Goal: Transaction & Acquisition: Obtain resource

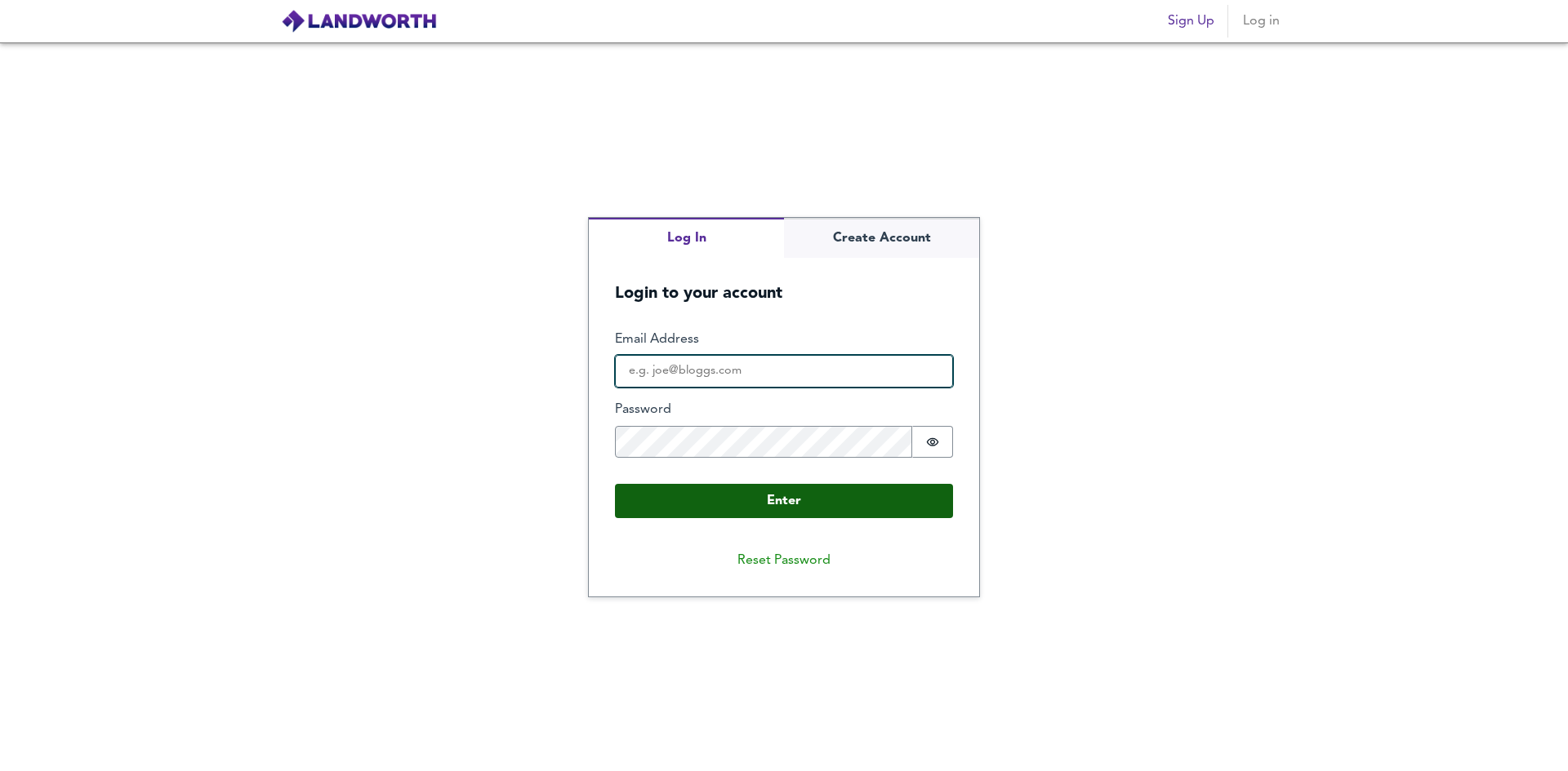
type input "[EMAIL_ADDRESS][DOMAIN_NAME]"
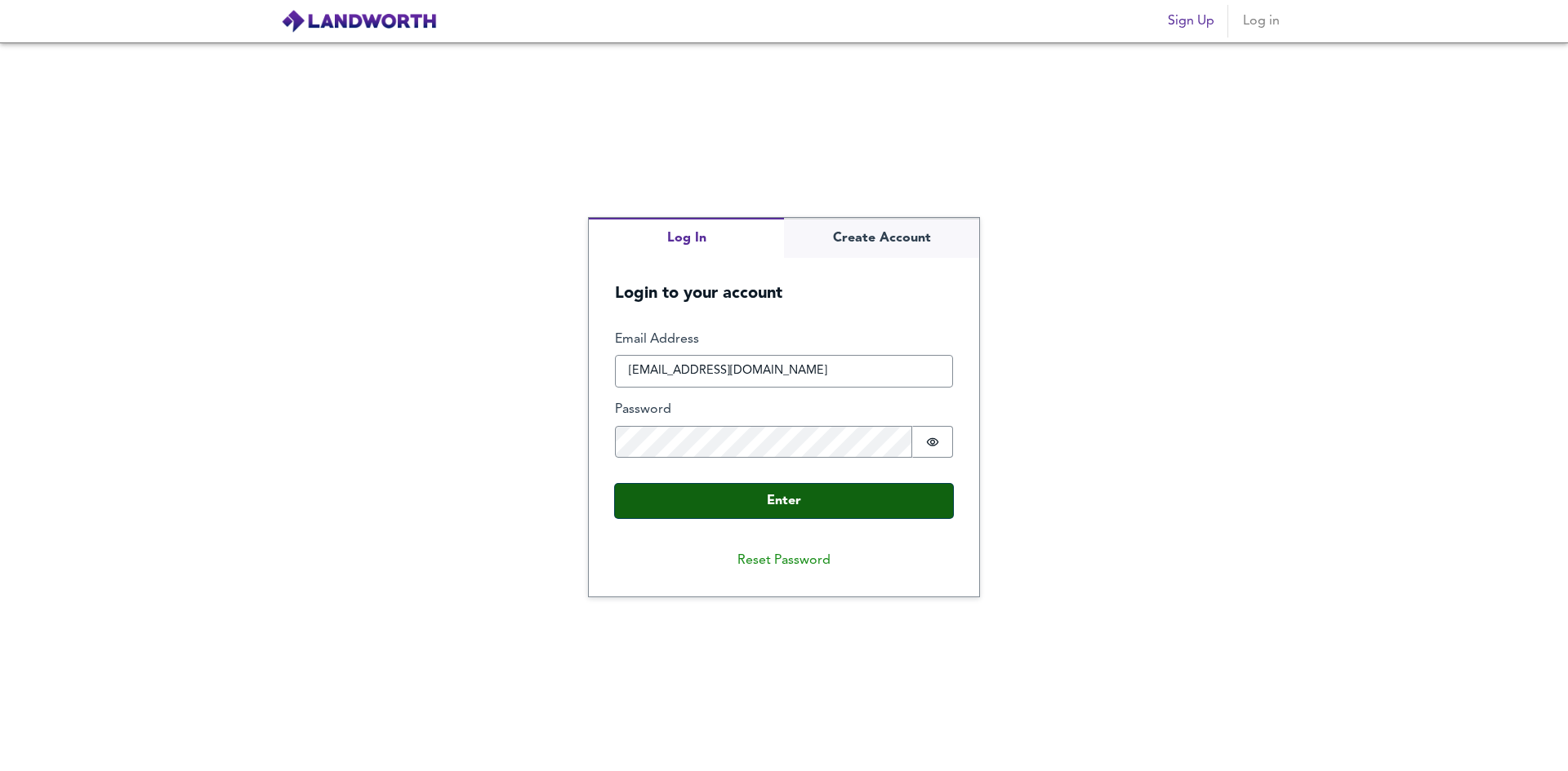
click at [784, 515] on button "Enter" at bounding box center [784, 501] width 338 height 34
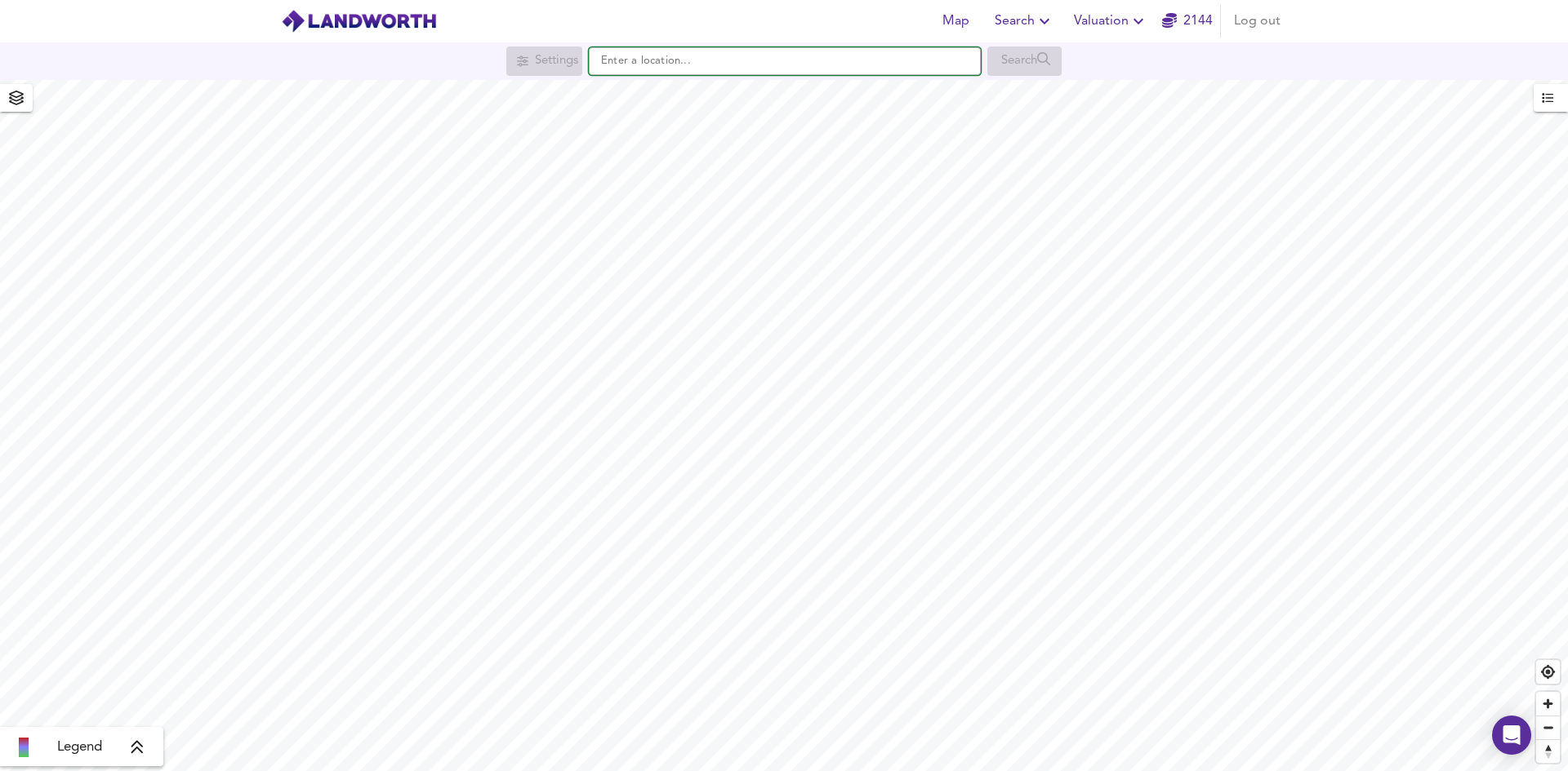
click at [635, 73] on input "text" at bounding box center [784, 61] width 392 height 27
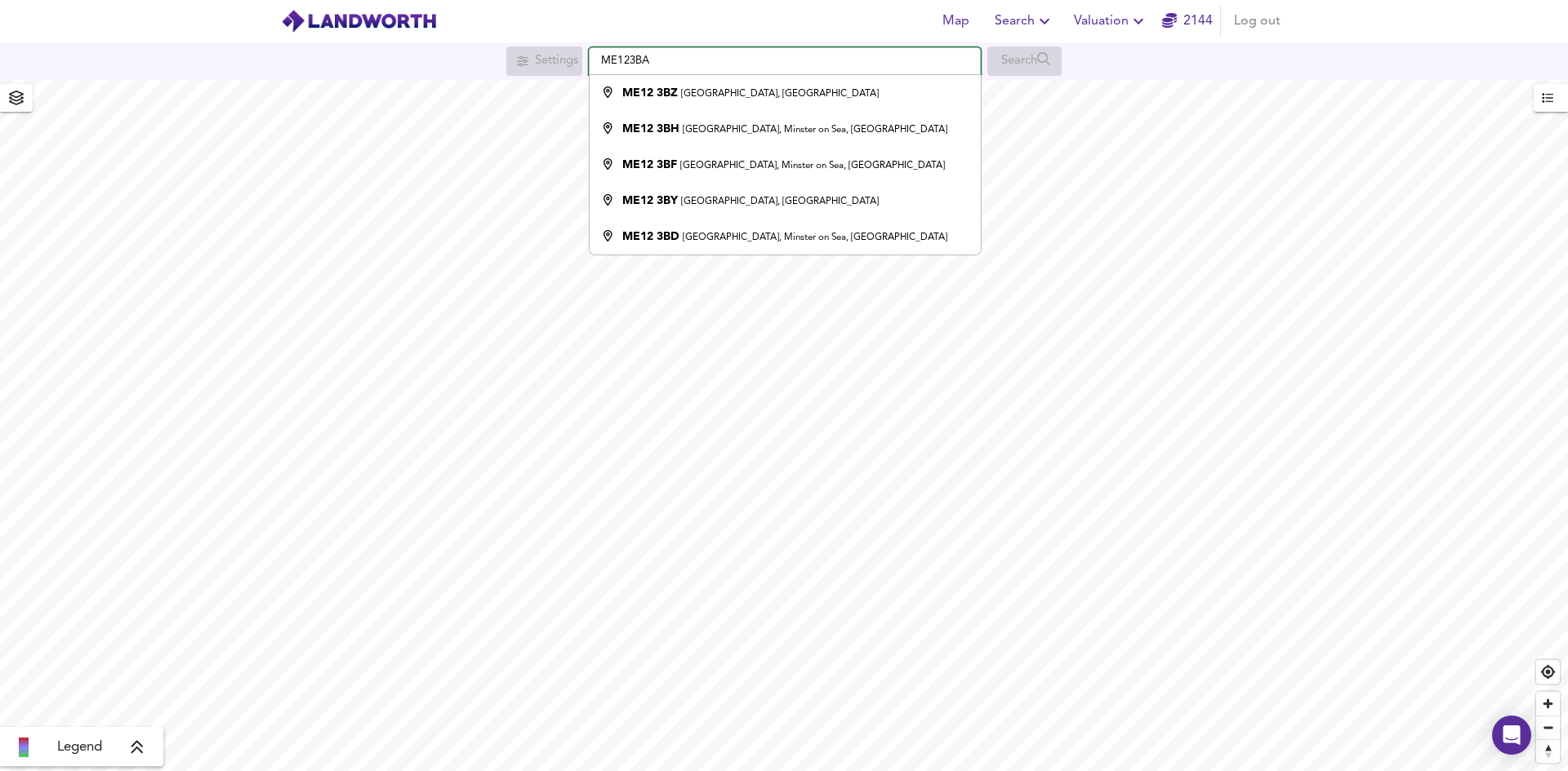
type input "[PERSON_NAME][STREET_ADDRESS]"
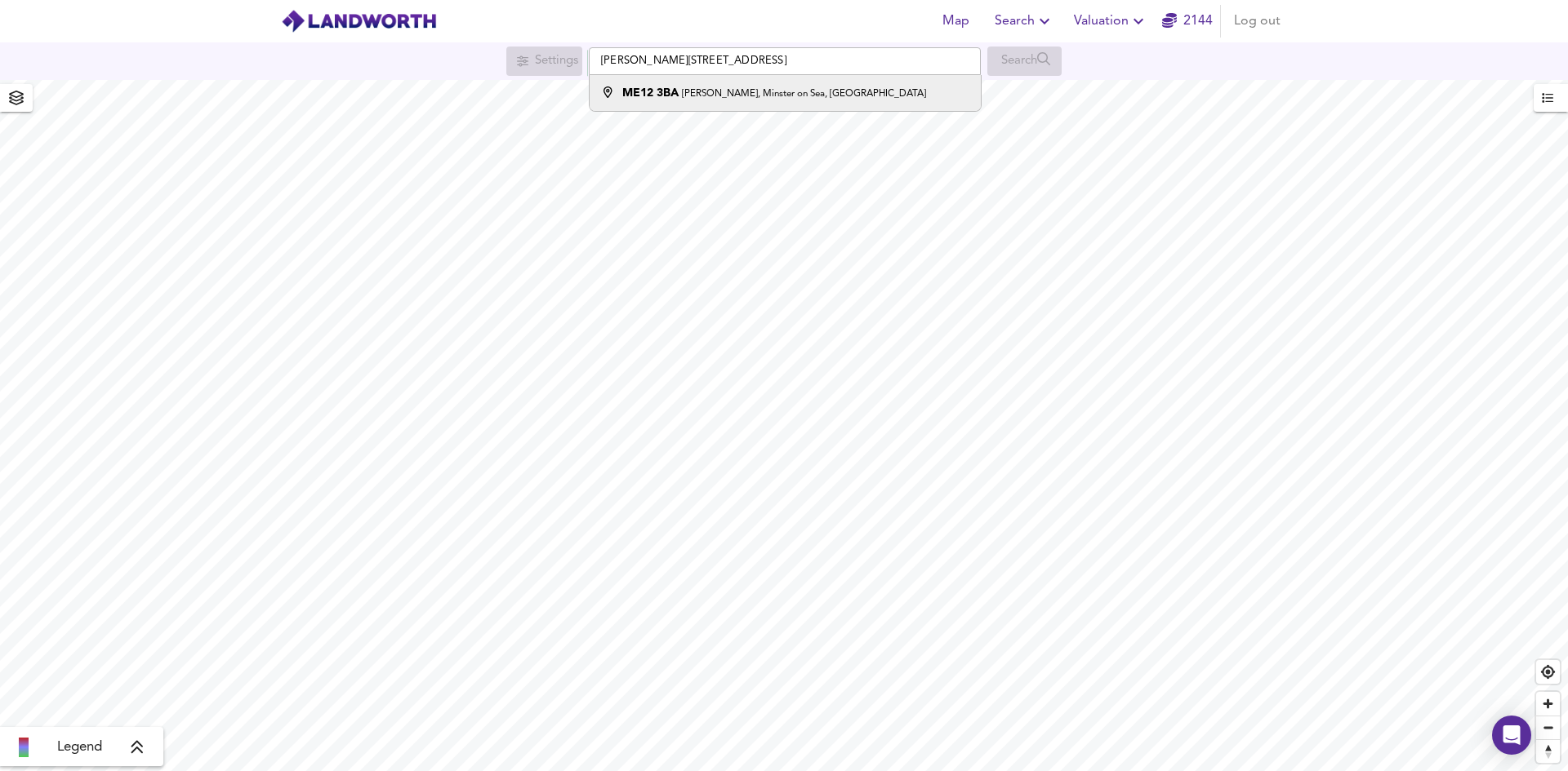
click at [668, 95] on strong "ME12 3BA" at bounding box center [650, 93] width 56 height 11
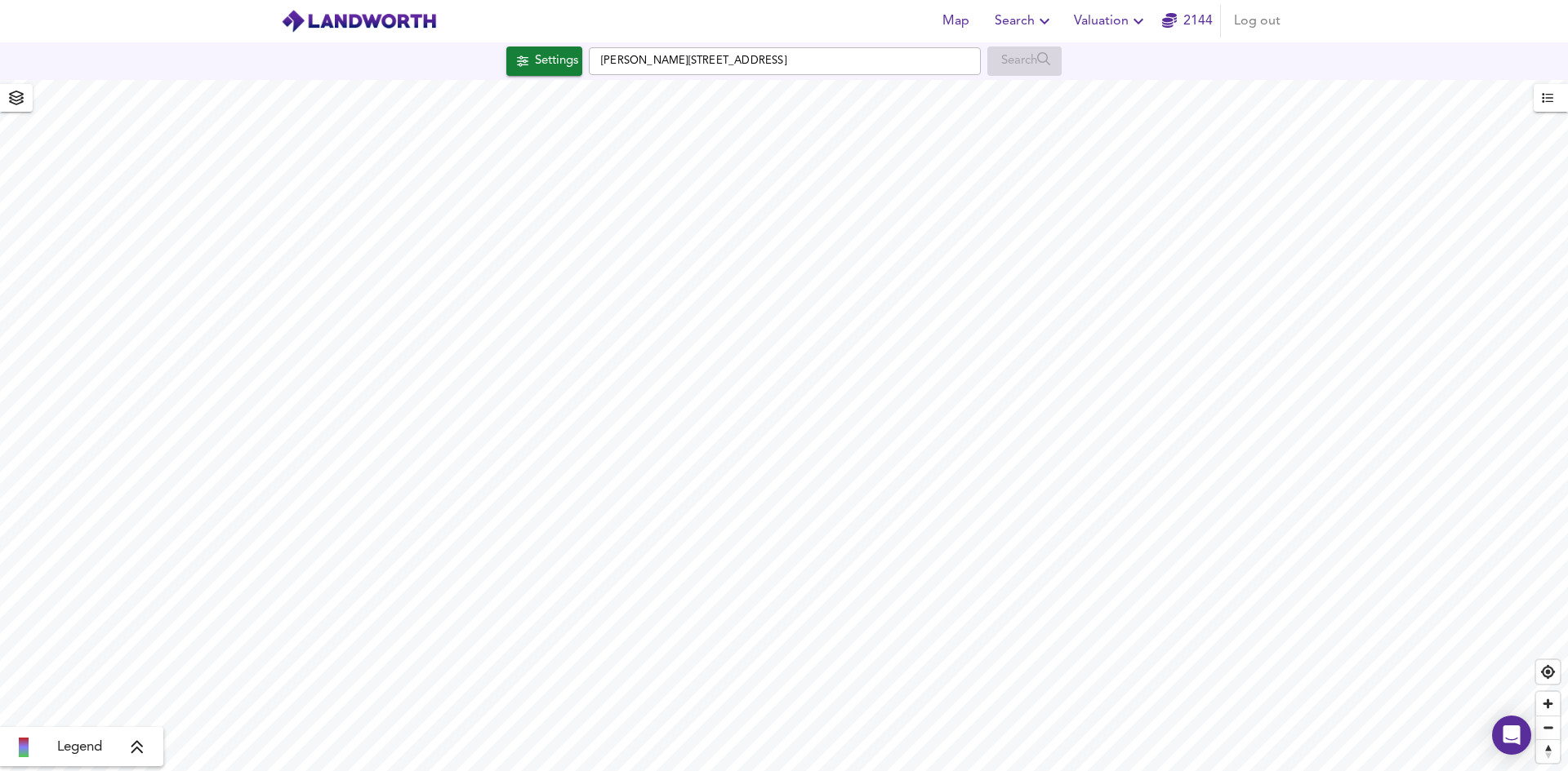
checkbox input "false"
checkbox input "true"
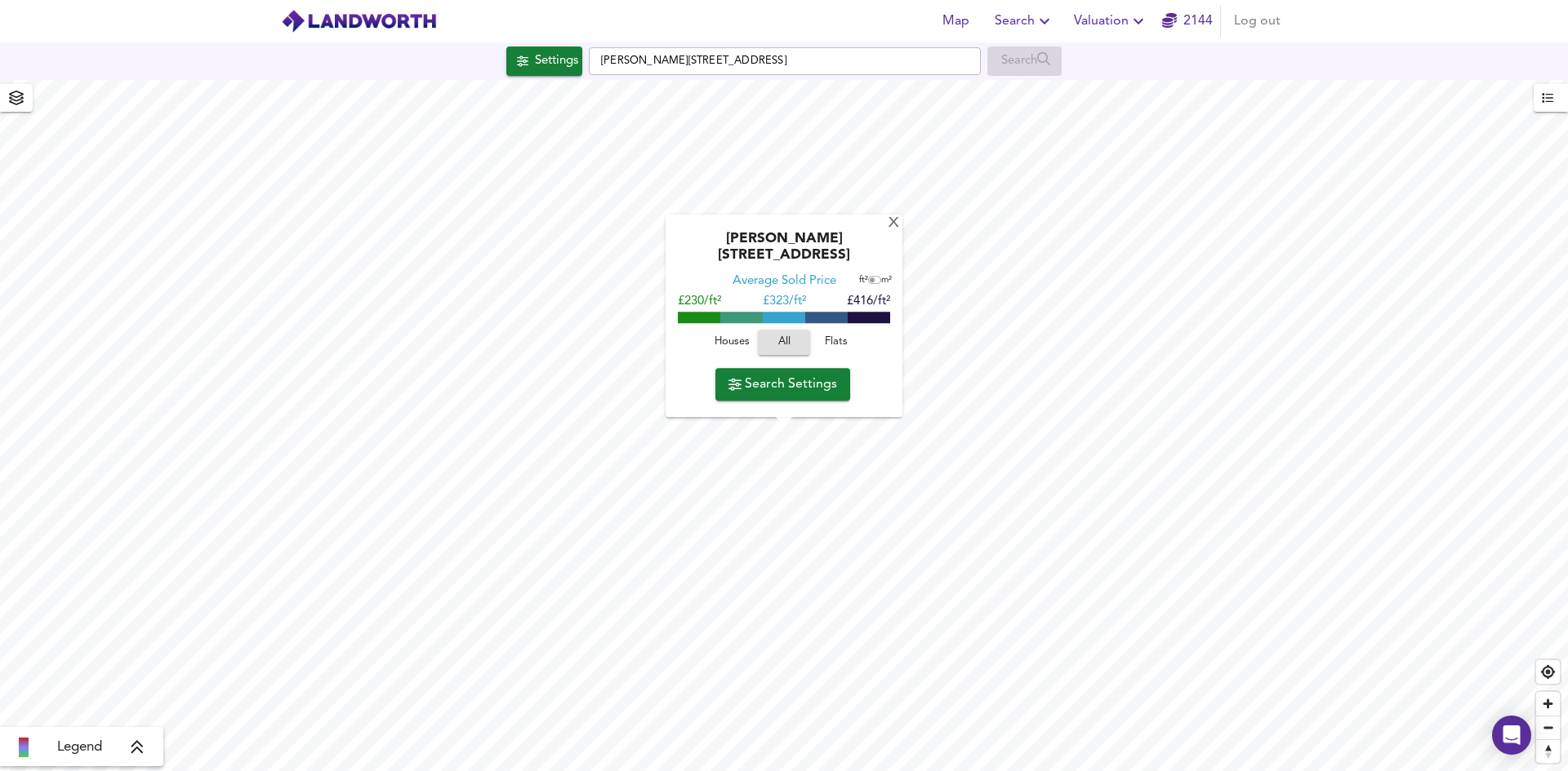
click at [1138, 27] on icon "button" at bounding box center [1138, 21] width 20 height 20
click at [1132, 57] on li "New Valuation Report" at bounding box center [1111, 59] width 195 height 29
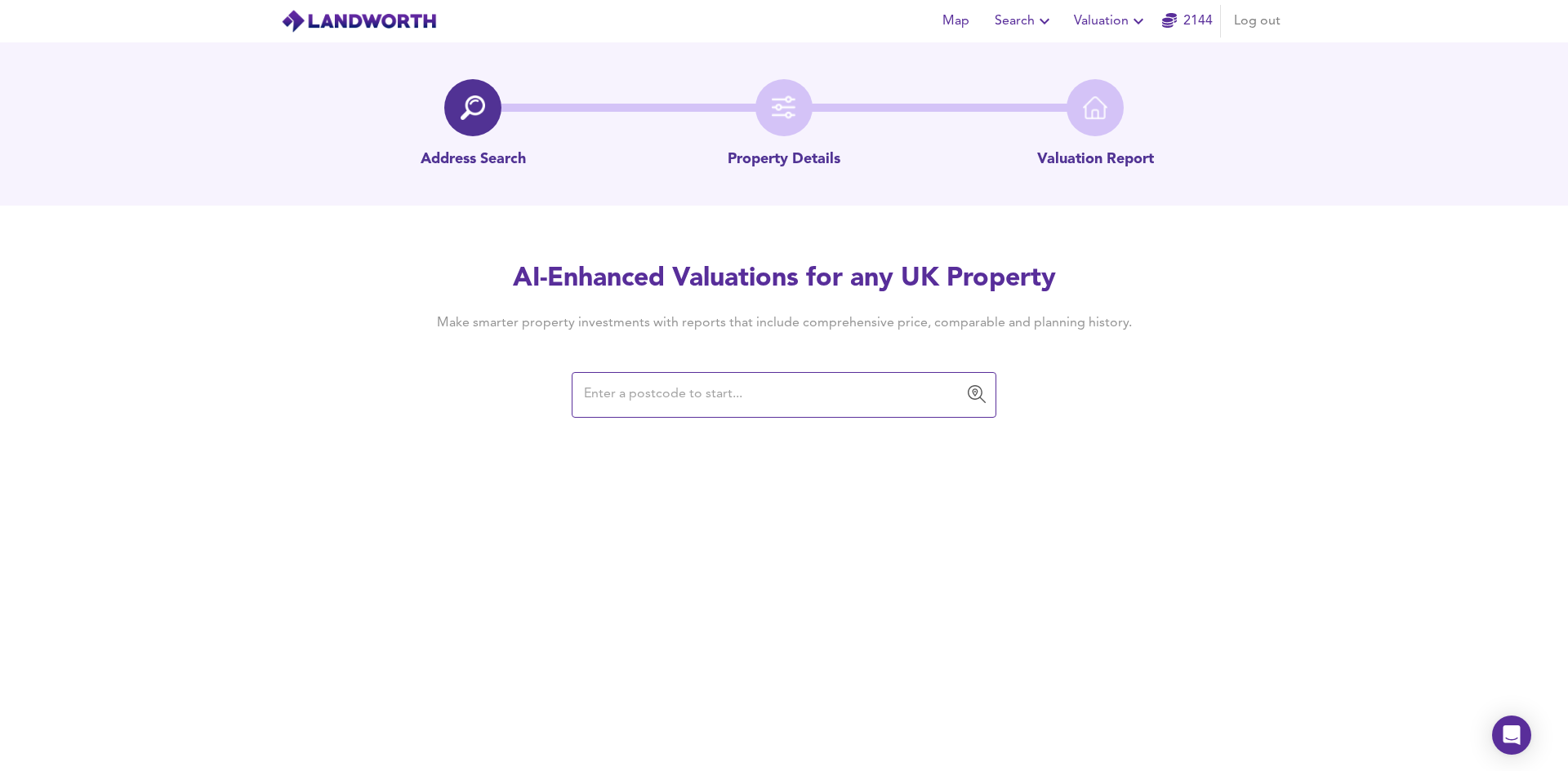
click at [640, 386] on input "text" at bounding box center [771, 395] width 386 height 31
type input "m"
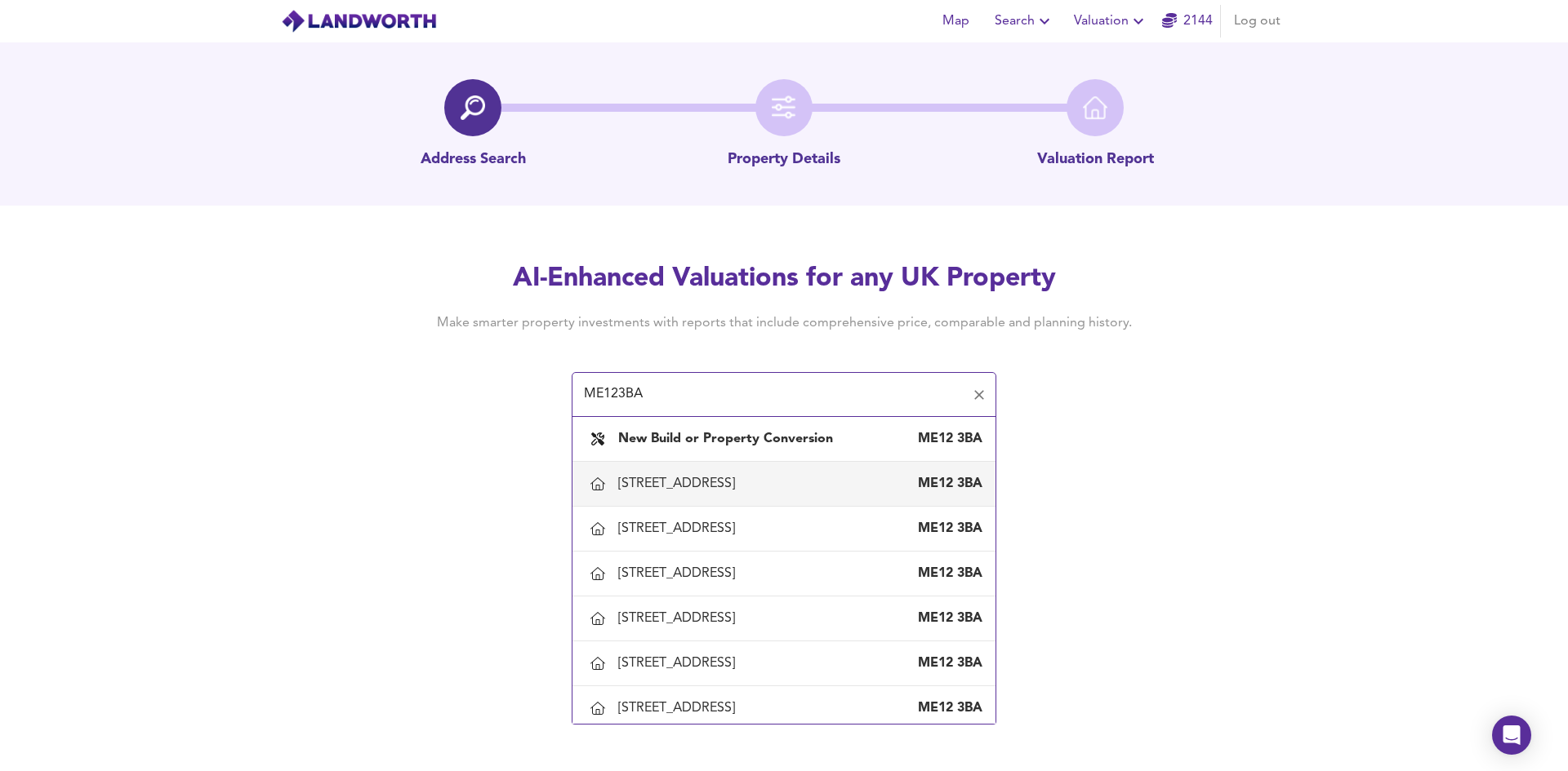
click at [714, 488] on div "[STREET_ADDRESS]" at bounding box center [679, 484] width 123 height 18
type input "[STREET_ADDRESS]"
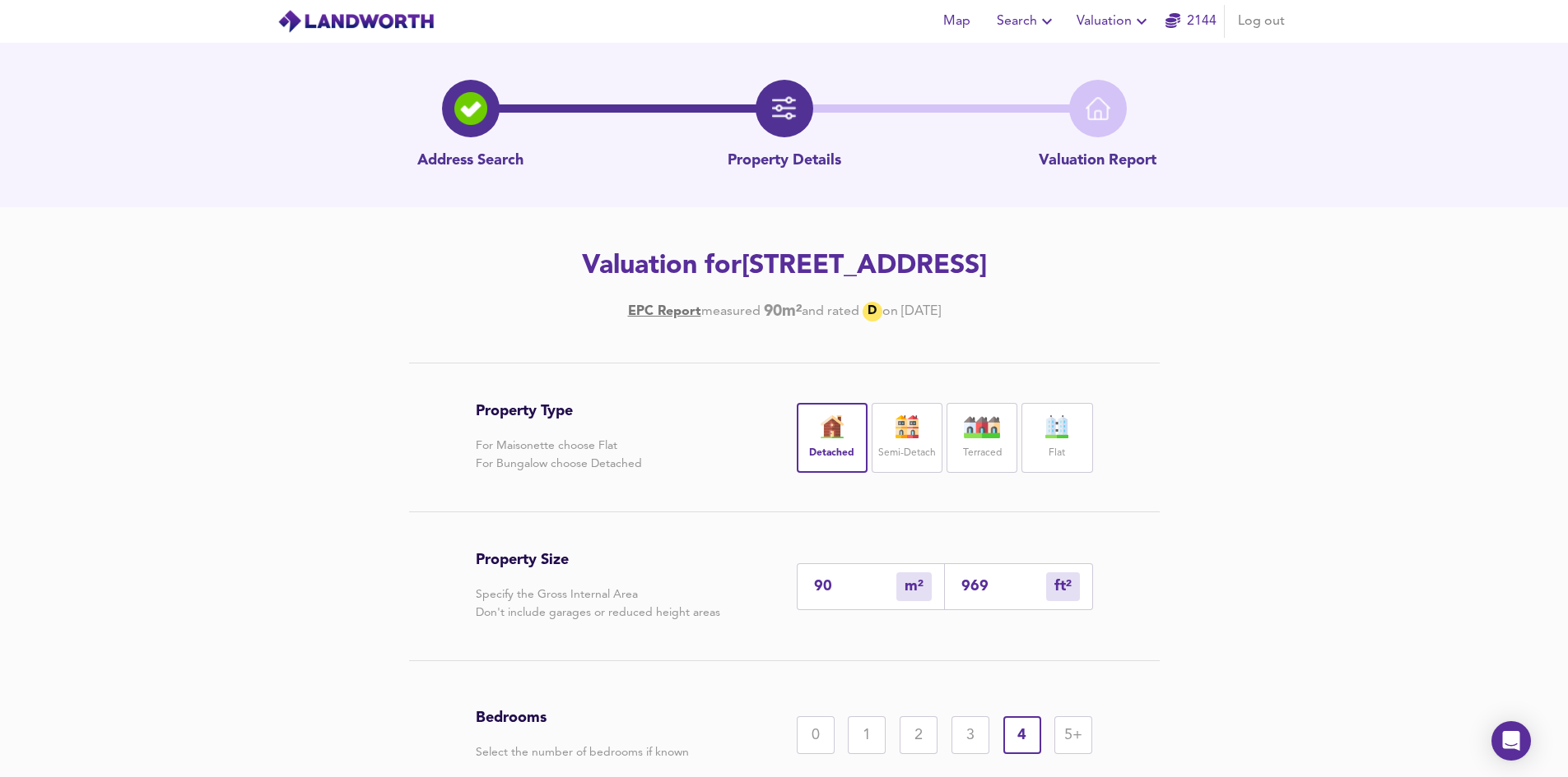
click at [1033, 588] on input "969" at bounding box center [1004, 587] width 85 height 17
type input "9"
type input "96"
type input "1"
type input "9"
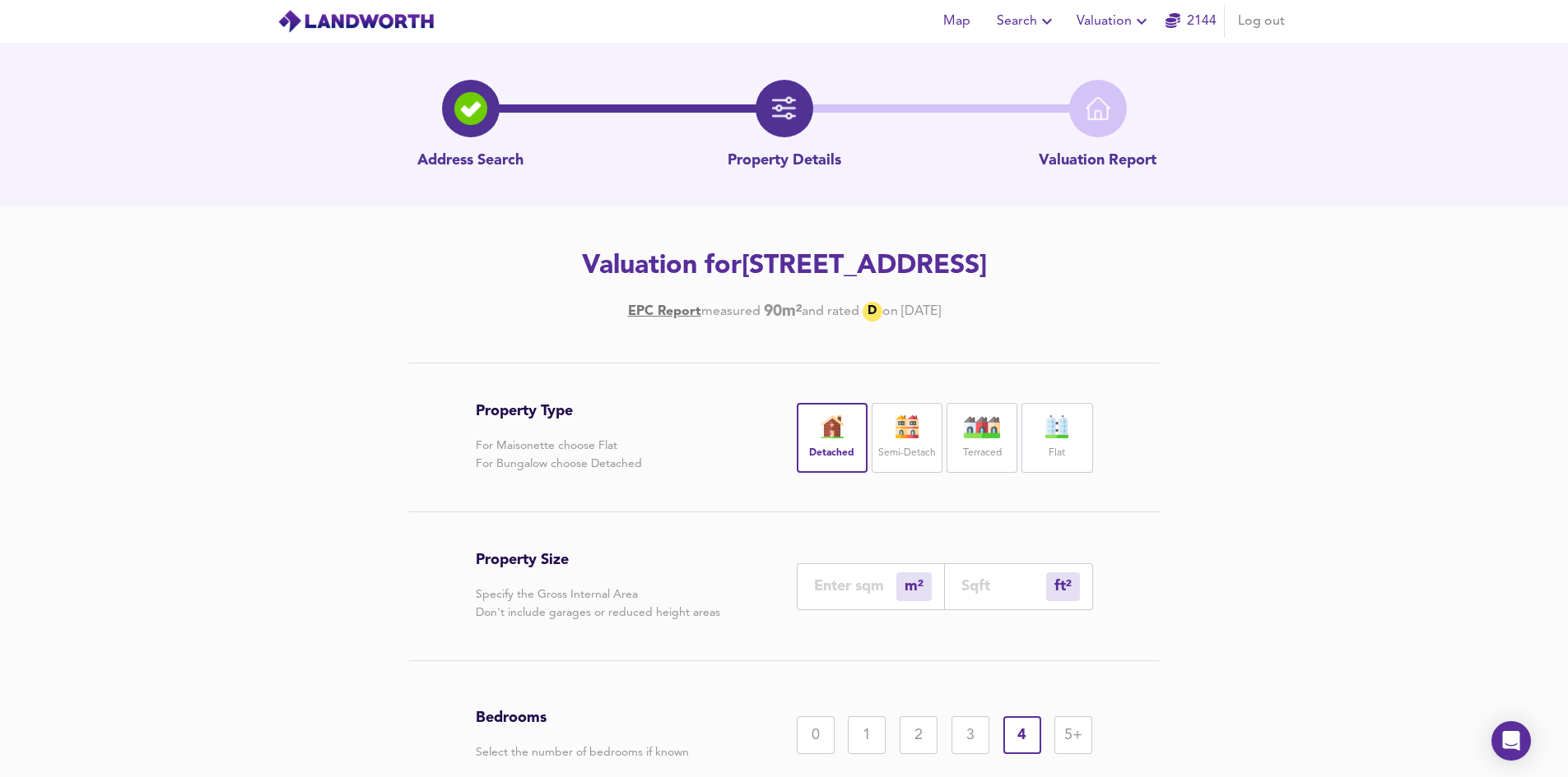
type input "1"
type input "9"
type input "99"
type input "93"
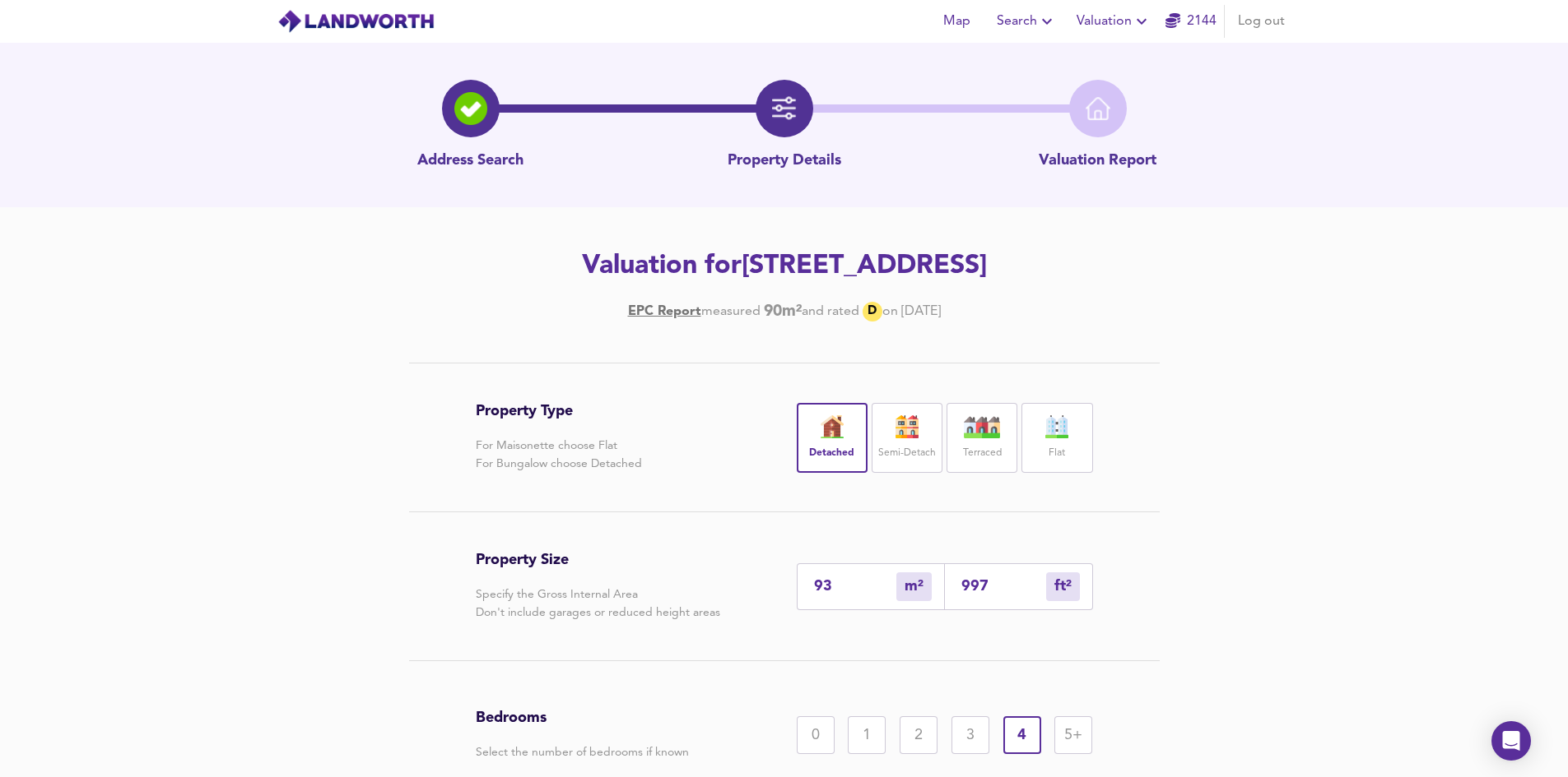
type input "997"
click at [1162, 699] on div "Property Type For Maisonette choose Flat For Bungalow choose Detached Detached …" at bounding box center [784, 636] width 790 height 547
click at [977, 736] on div "3" at bounding box center [970, 736] width 38 height 38
click at [922, 741] on div "2" at bounding box center [919, 736] width 38 height 38
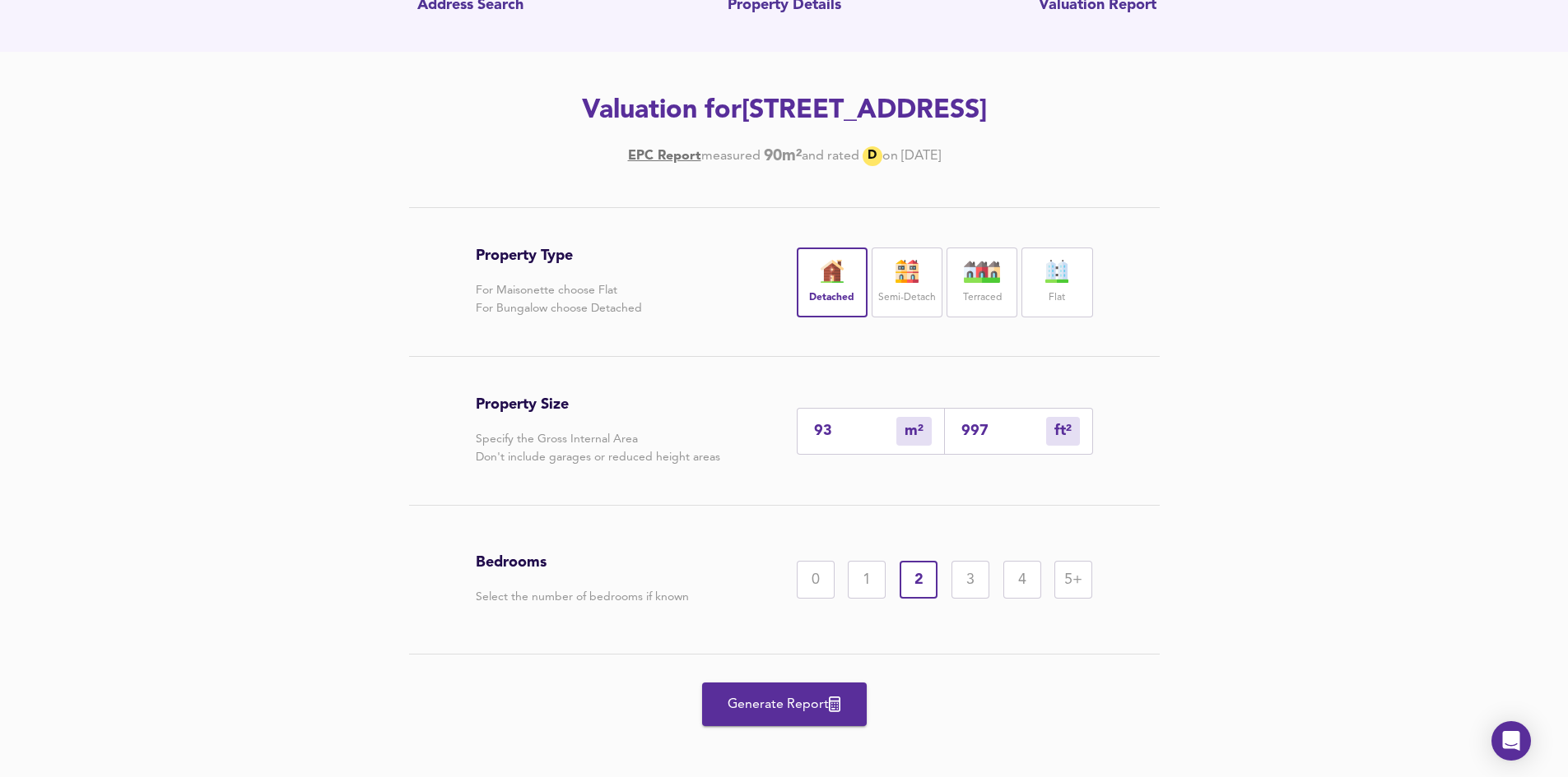
scroll to position [165, 0]
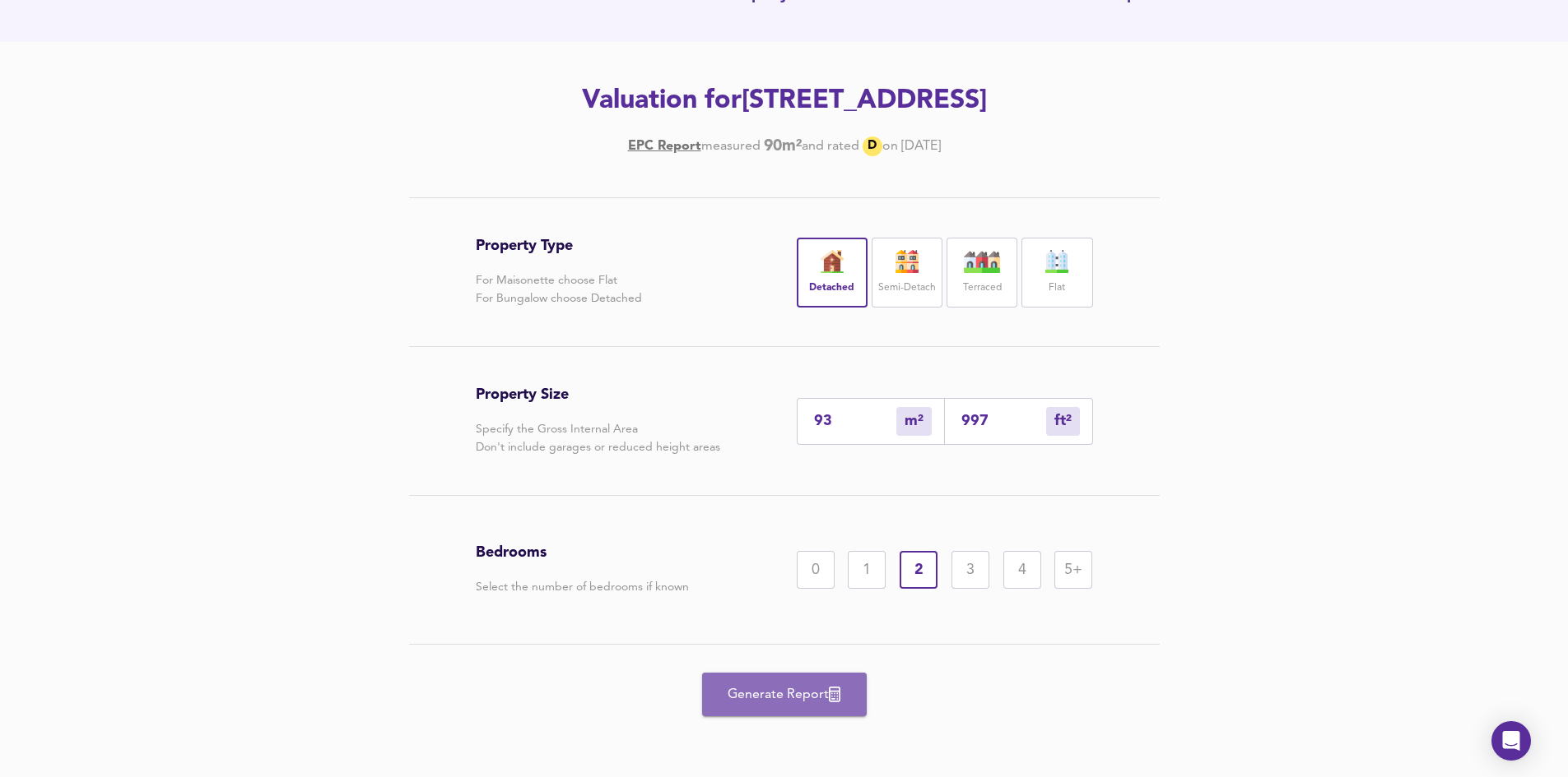
click at [747, 693] on span "Generate Report" at bounding box center [784, 695] width 132 height 23
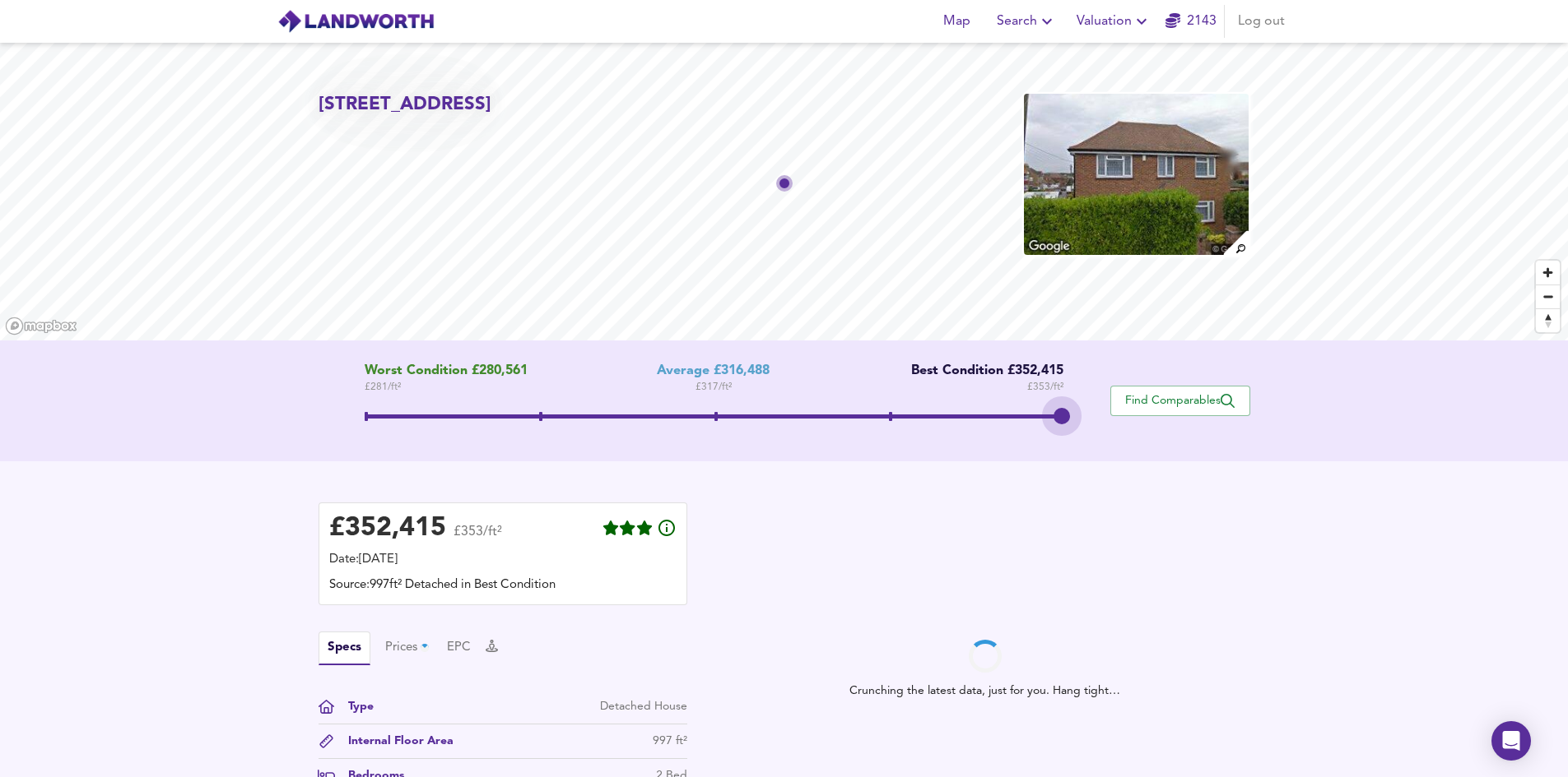
drag, startPoint x: 709, startPoint y: 414, endPoint x: 1090, endPoint y: 428, distance: 381.3
click at [1090, 428] on div "Worst Condition £280,561 £ 281 / ft² Average £316,488 £ 317 / ft² Best Conditio…" at bounding box center [714, 401] width 792 height 74
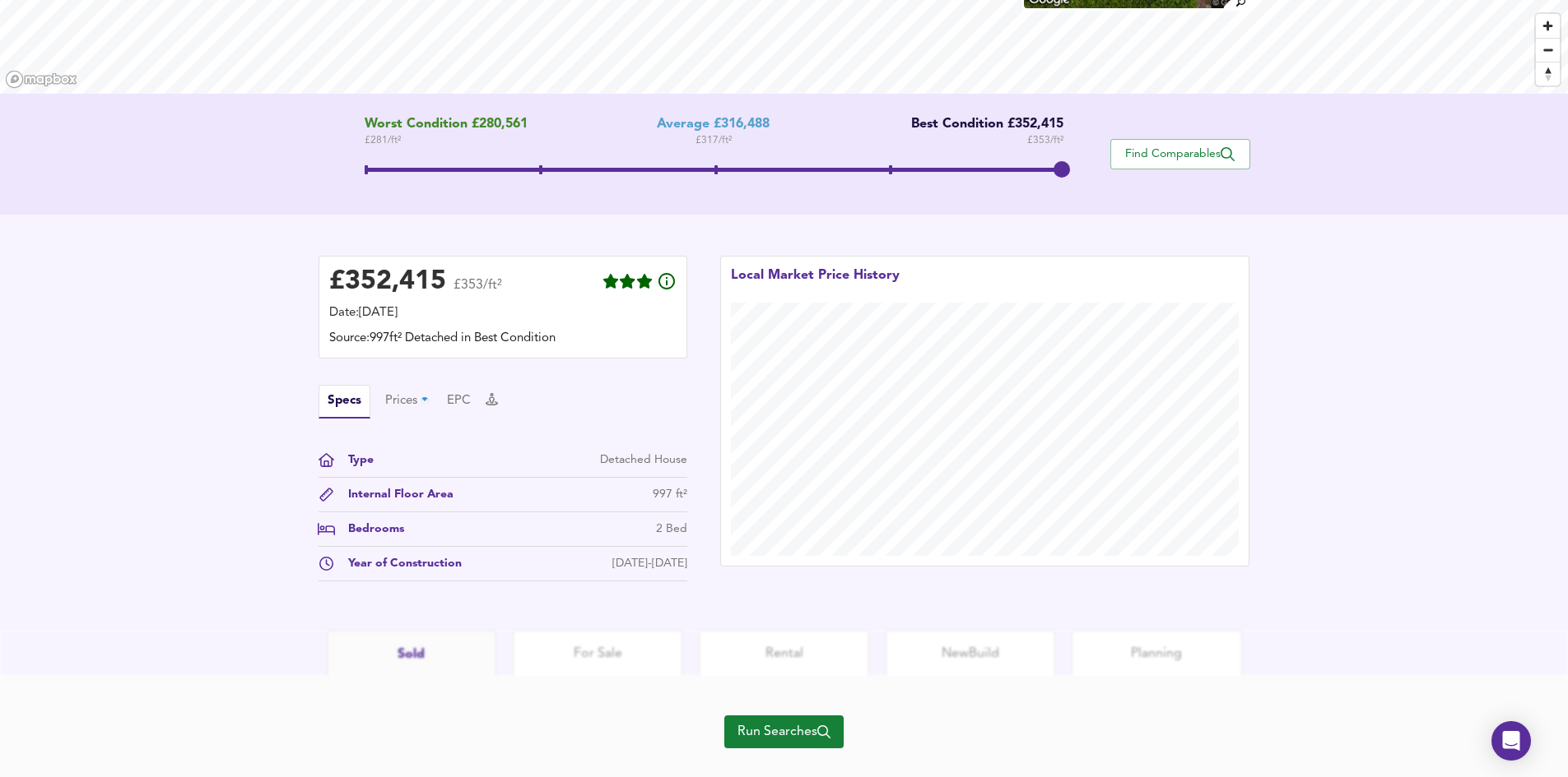
scroll to position [278, 0]
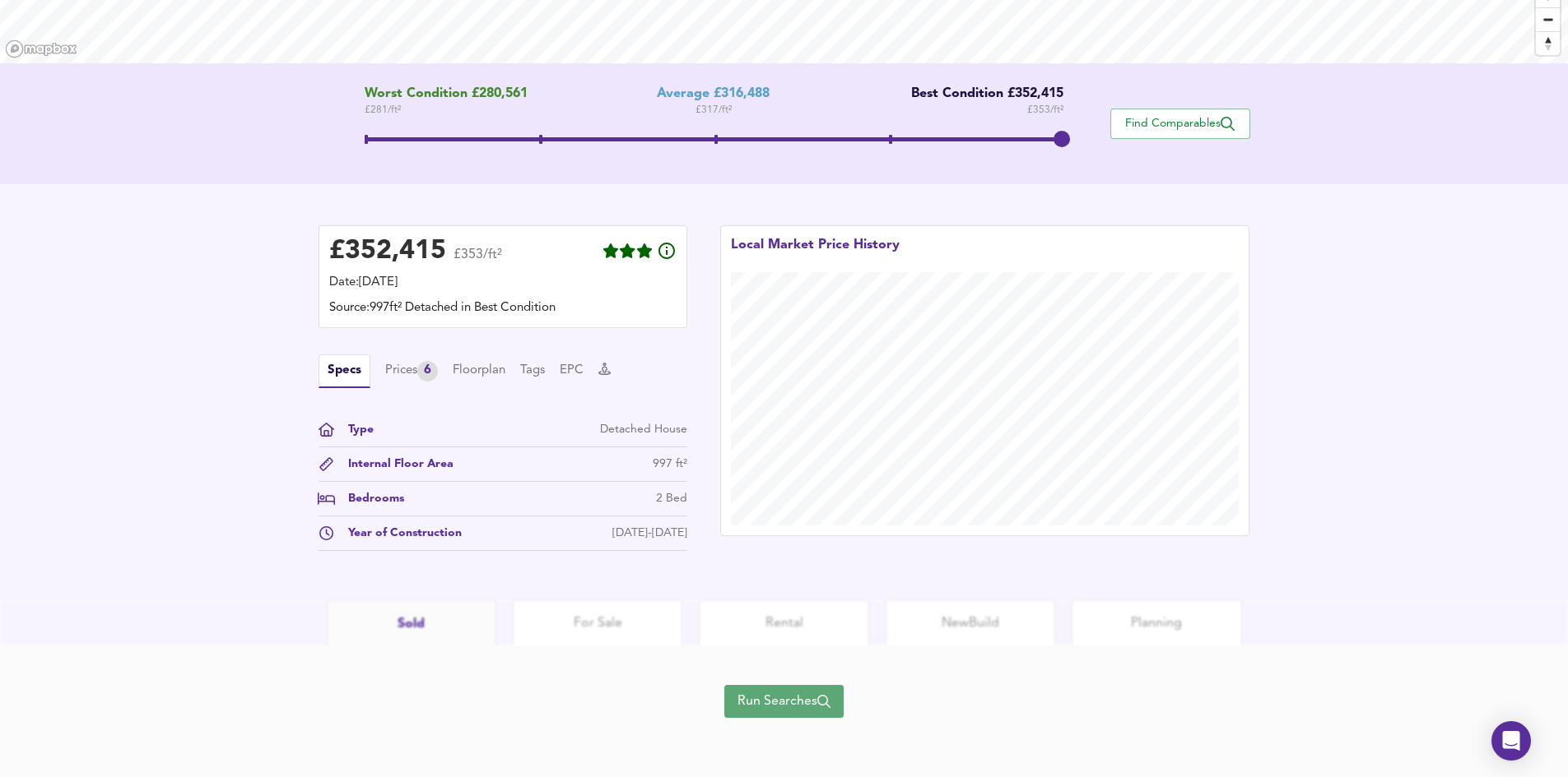
click at [803, 706] on span "Run Searches" at bounding box center [783, 702] width 93 height 23
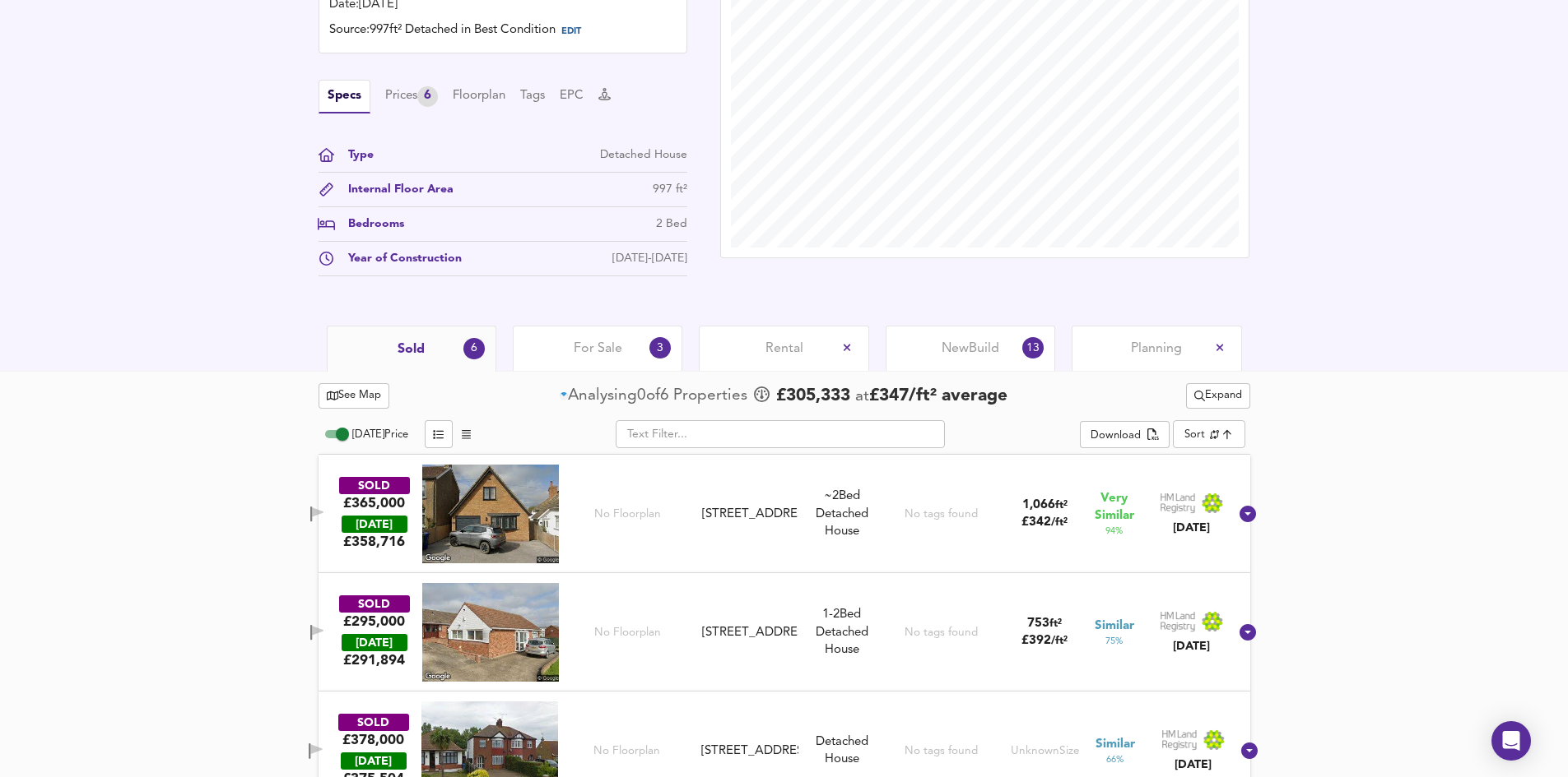
scroll to position [525, 0]
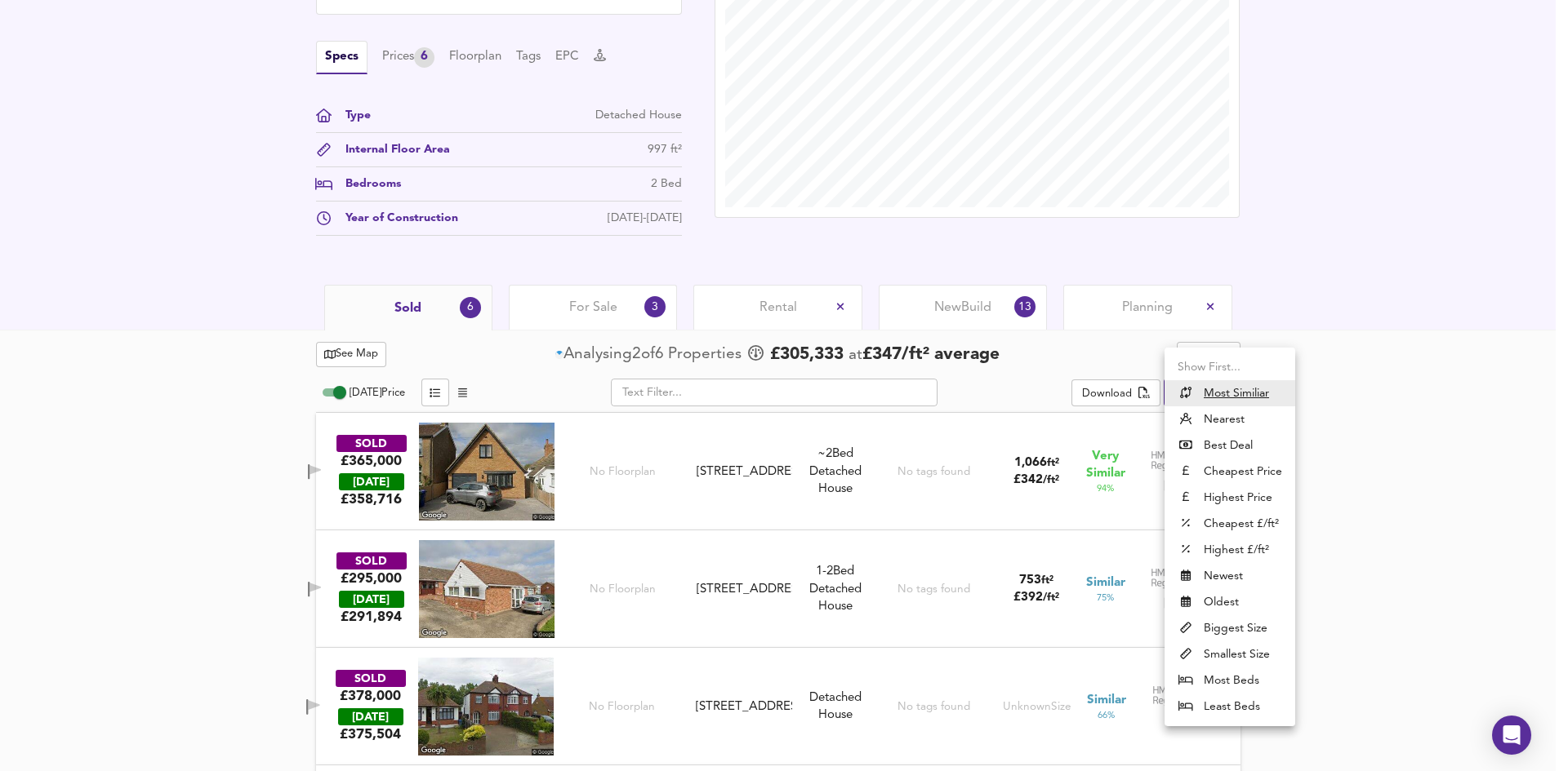
click at [1257, 552] on li "Highest £/ft²" at bounding box center [1230, 550] width 131 height 27
type input "highppsf"
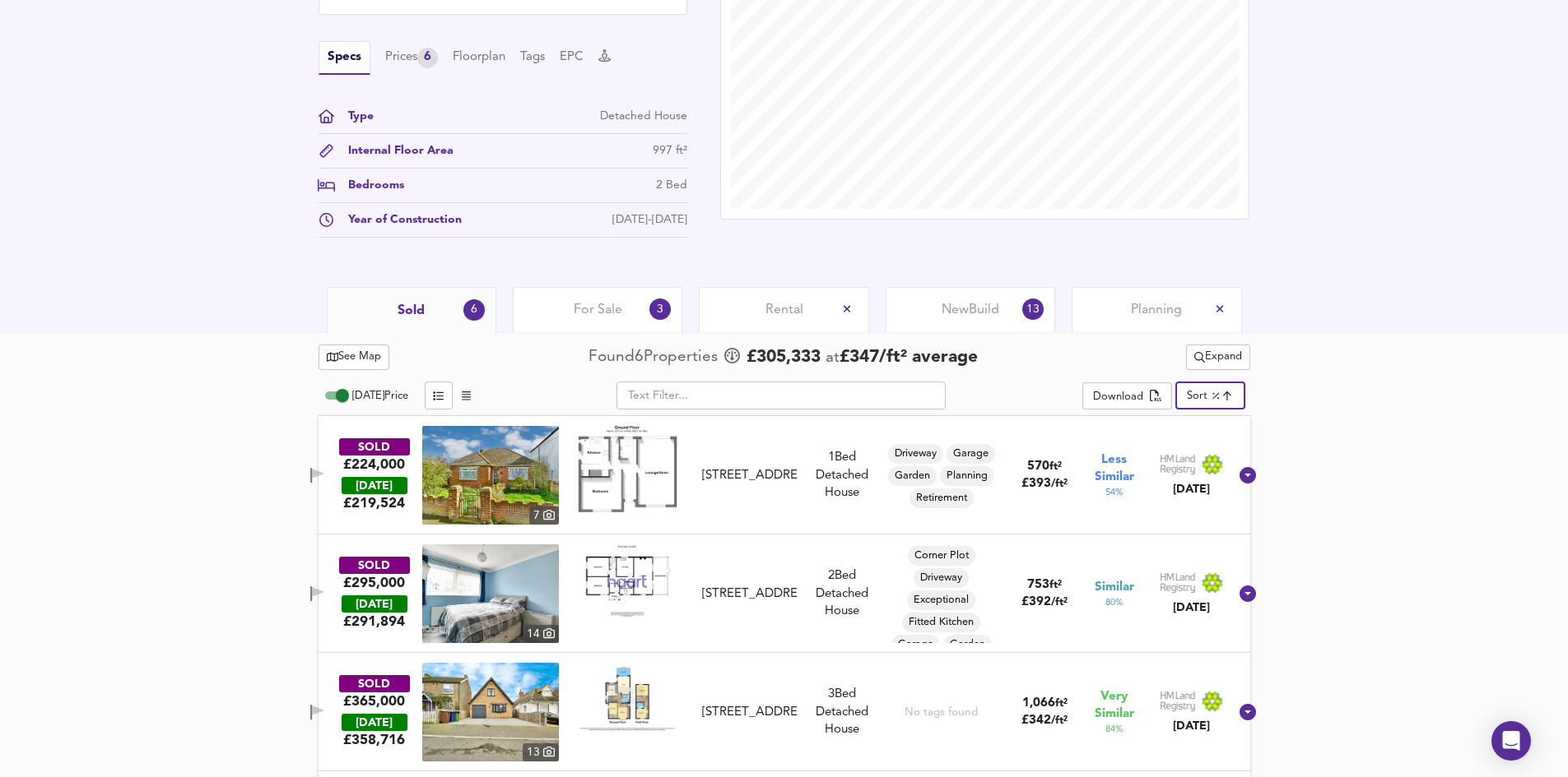
click at [324, 593] on icon "button" at bounding box center [318, 592] width 11 height 10
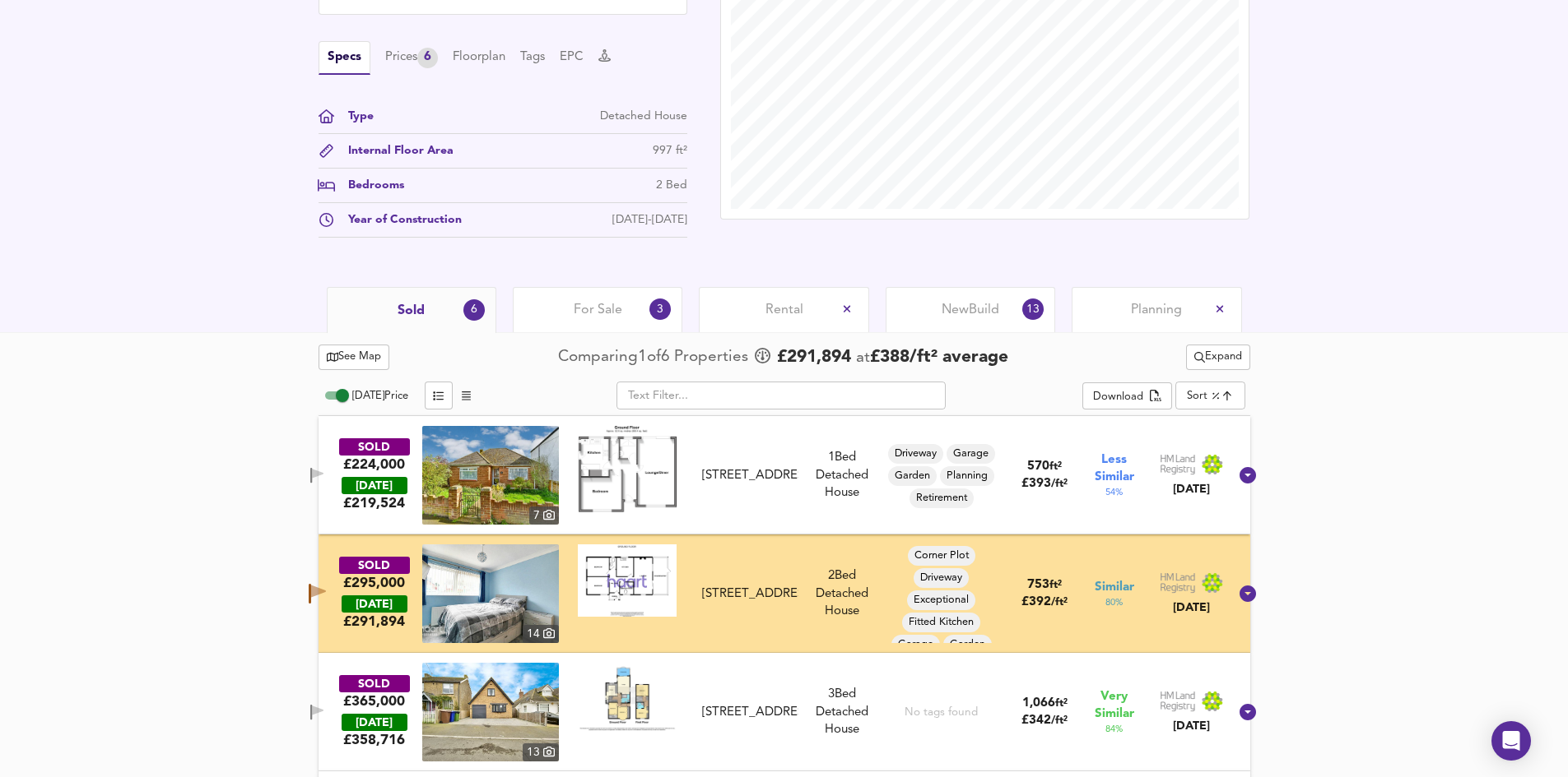
click at [324, 474] on icon "button" at bounding box center [318, 473] width 11 height 10
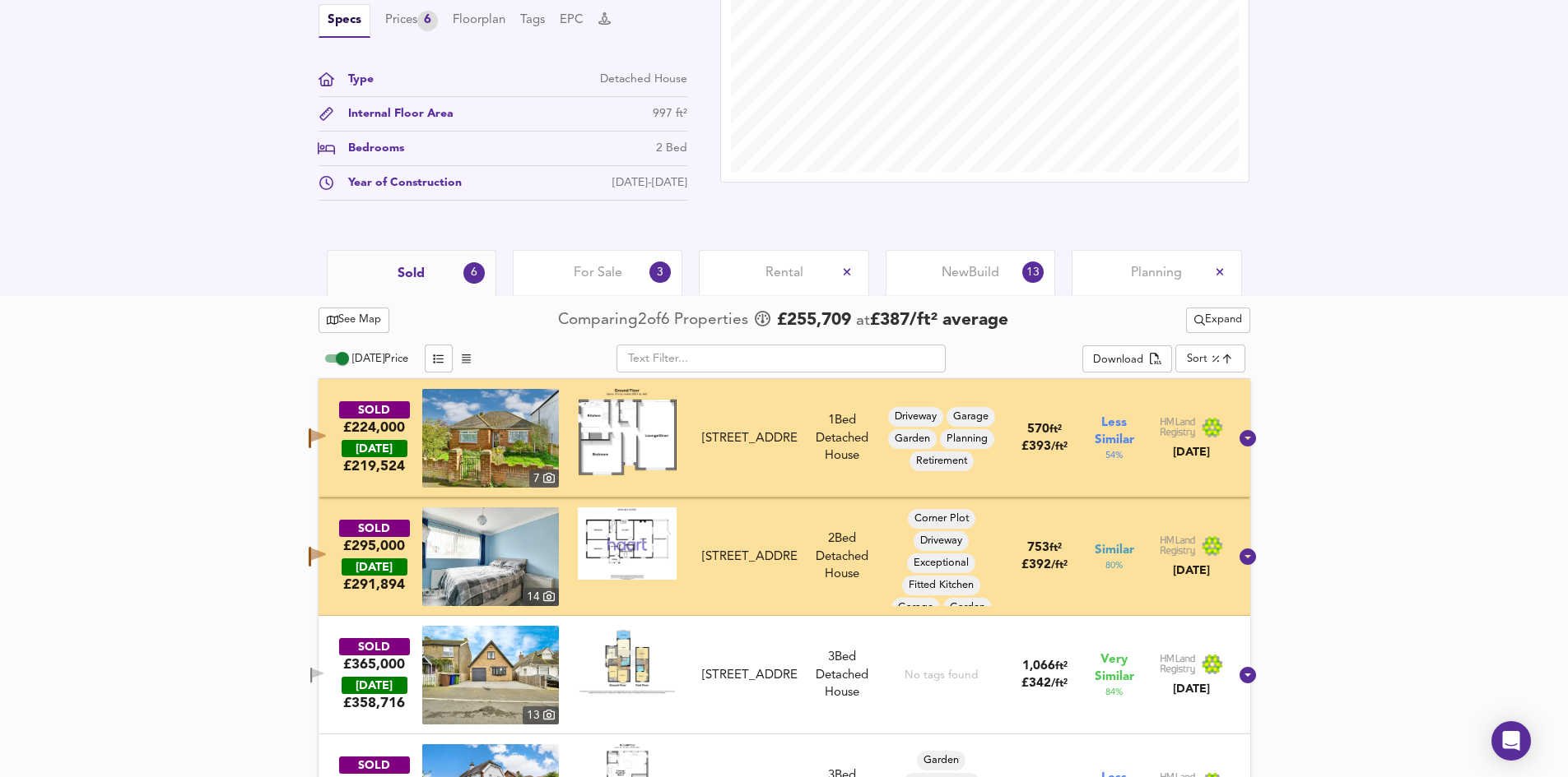
scroll to position [555, 0]
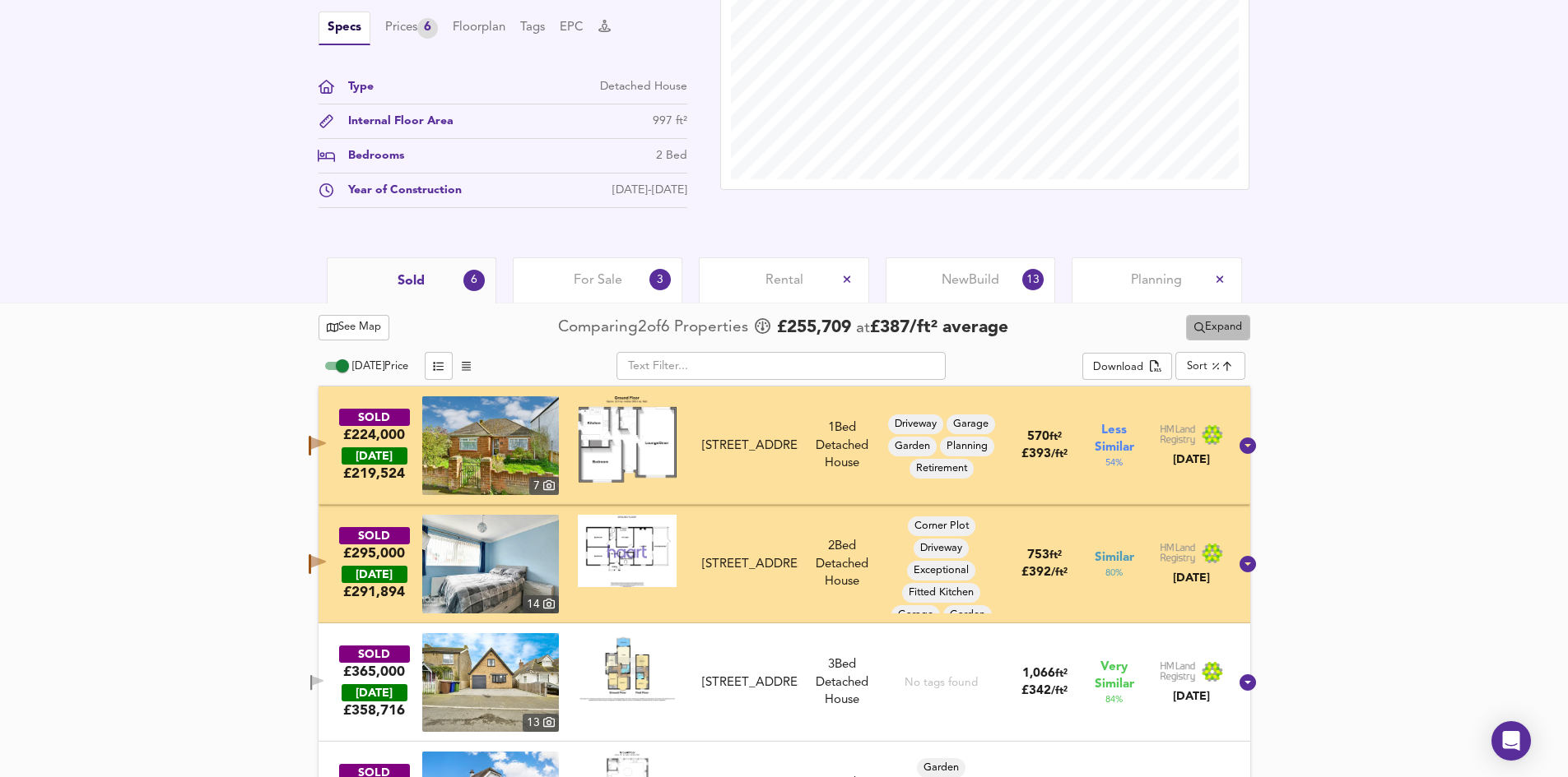
click at [1228, 326] on span "Expand" at bounding box center [1218, 328] width 48 height 19
click at [1221, 392] on li "1 year 2 years" at bounding box center [1215, 388] width 175 height 27
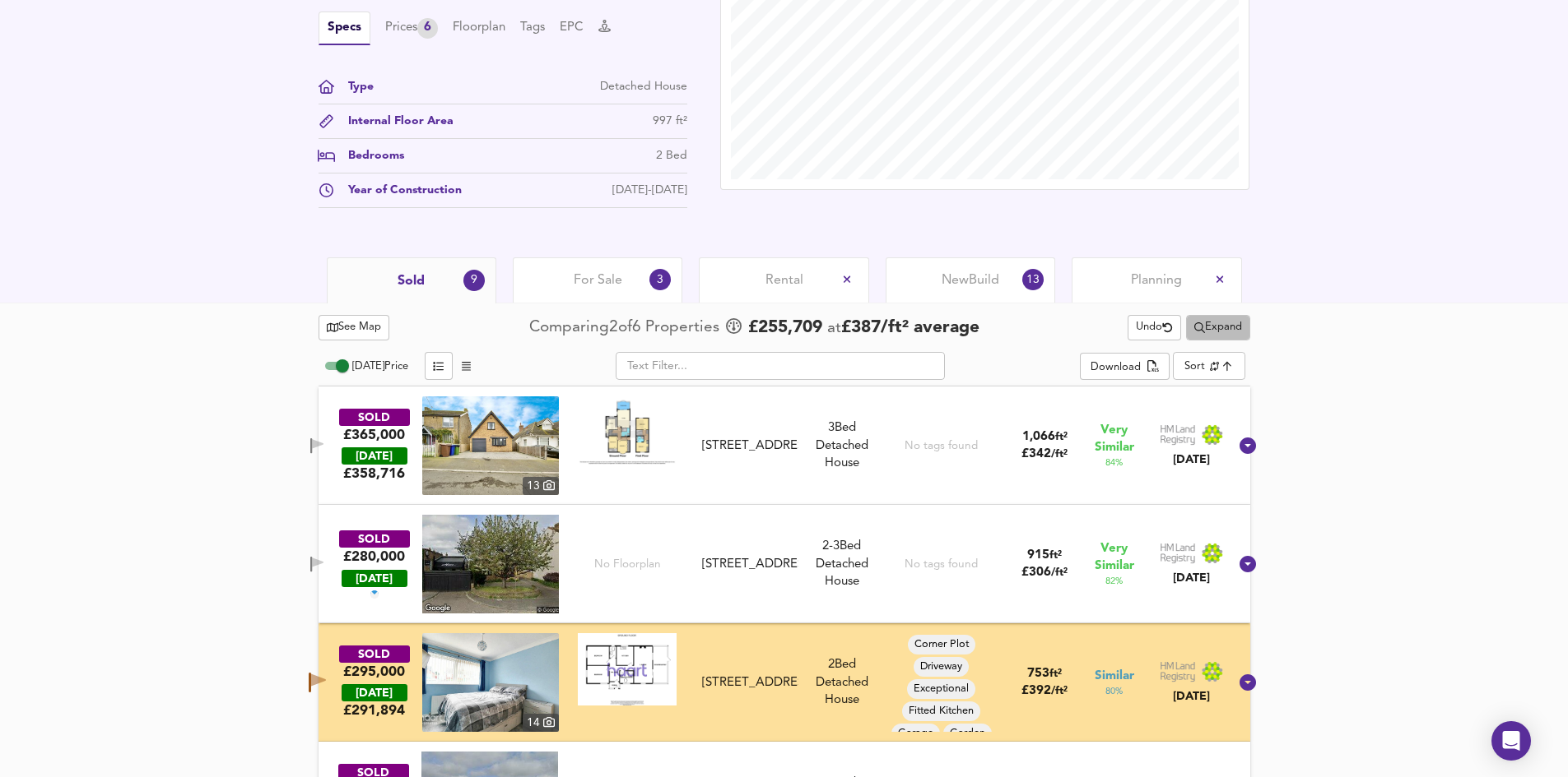
click at [1212, 327] on span "Expand" at bounding box center [1218, 328] width 48 height 19
click at [1212, 357] on icon at bounding box center [1208, 361] width 20 height 11
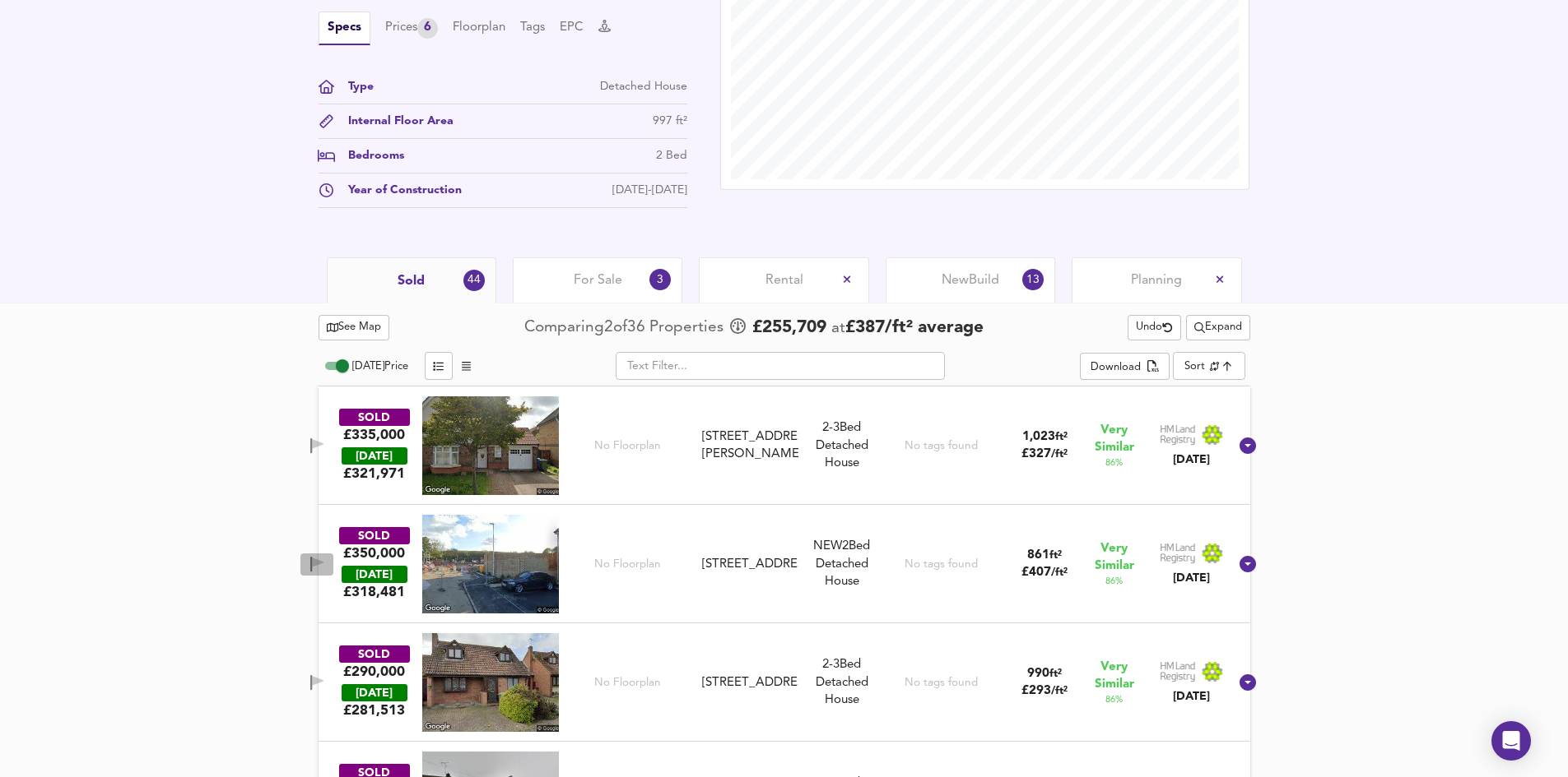
click at [325, 565] on icon "button" at bounding box center [317, 564] width 14 height 15
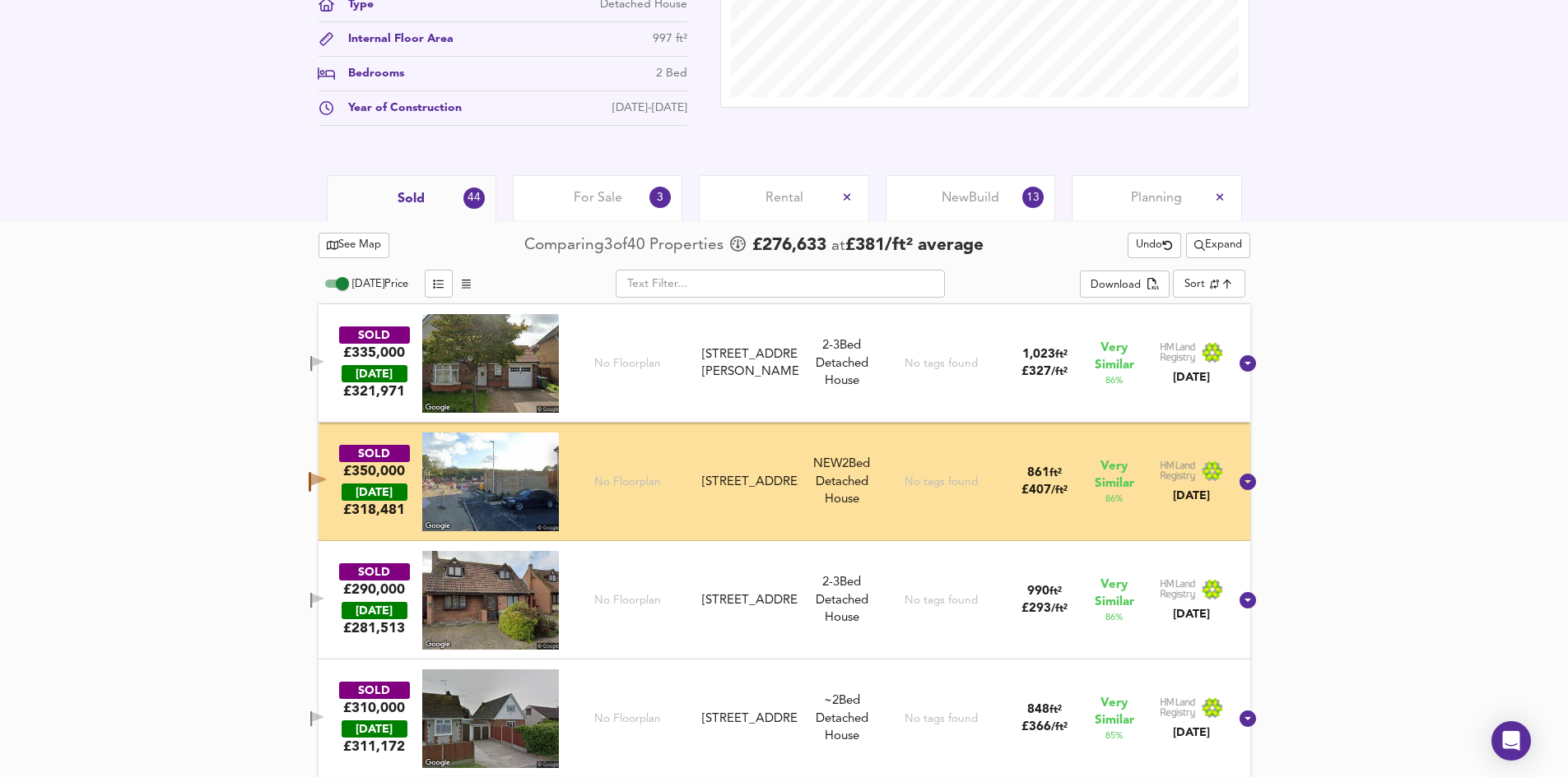
scroll to position [719, 0]
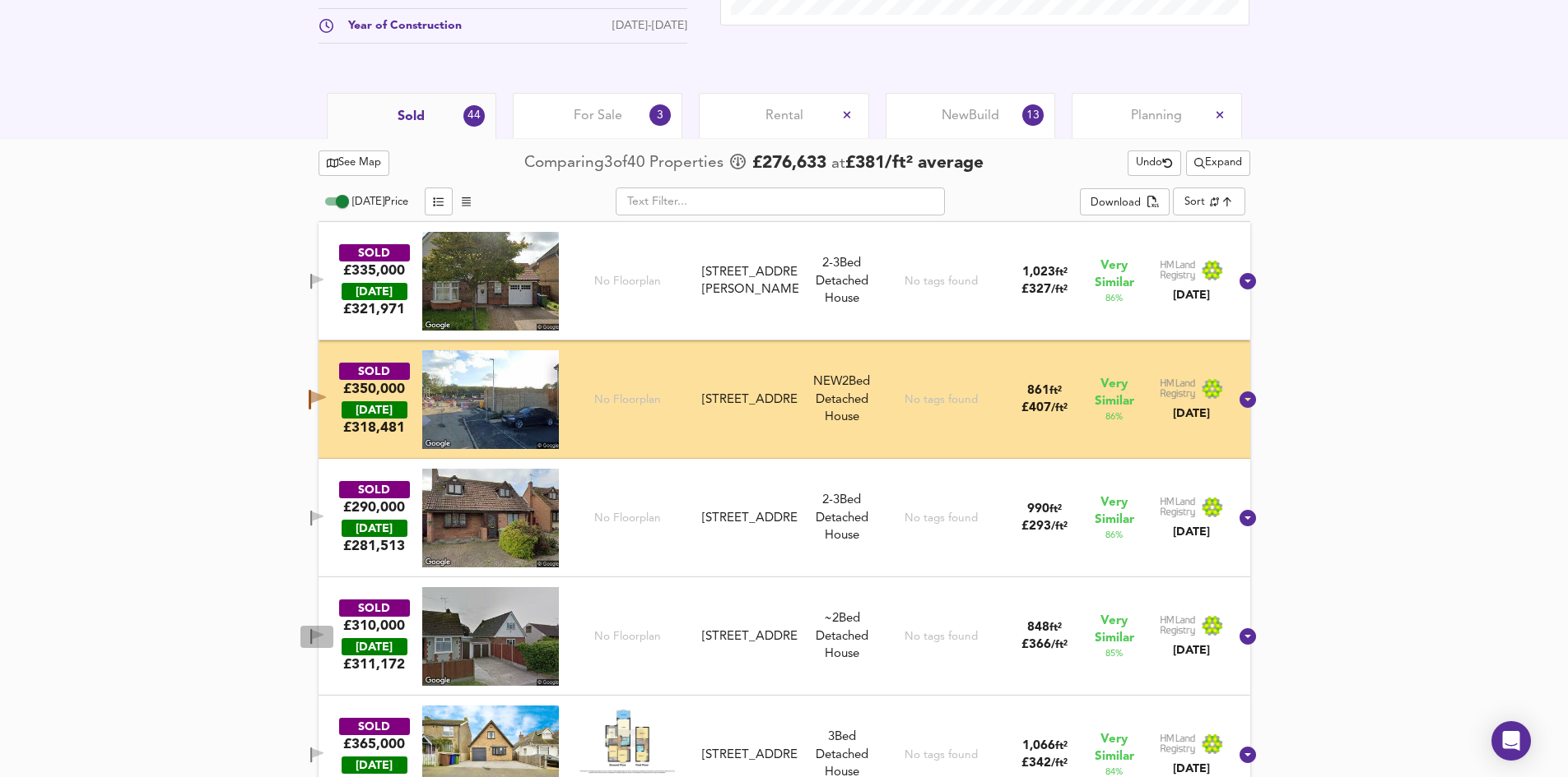
click at [325, 629] on icon "button" at bounding box center [317, 637] width 14 height 15
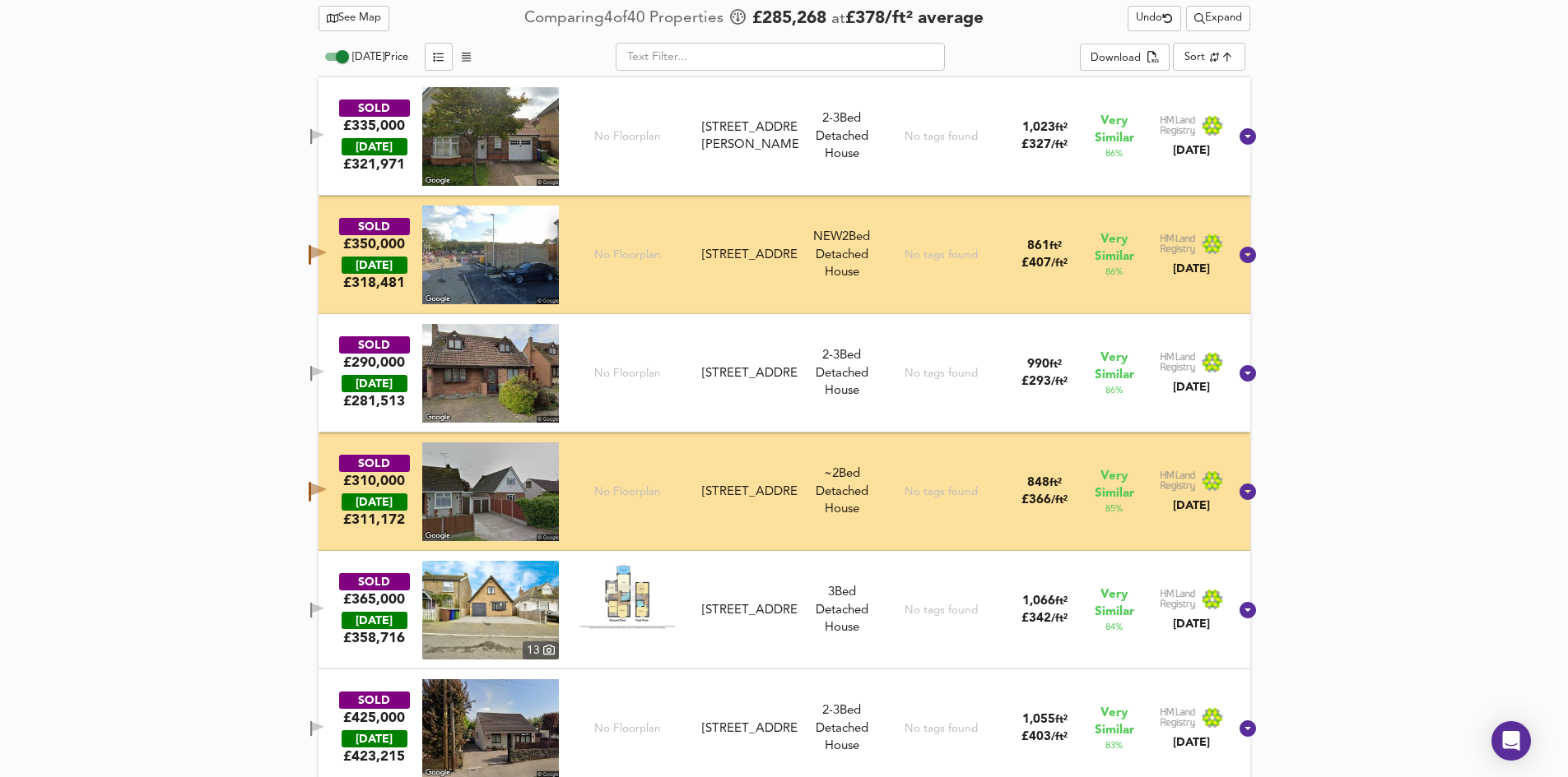
scroll to position [966, 0]
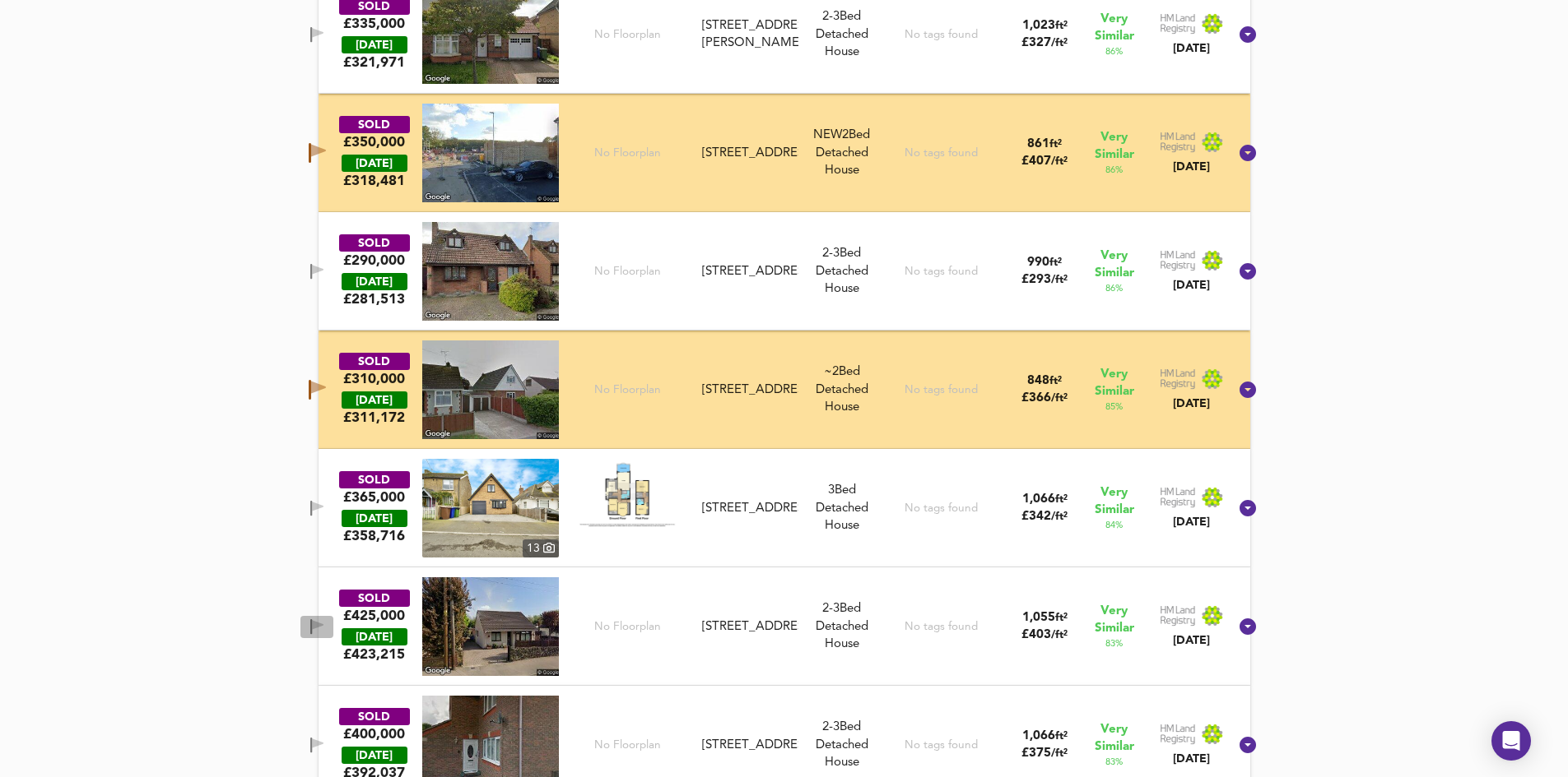
click at [312, 626] on icon "button" at bounding box center [311, 627] width 2 height 15
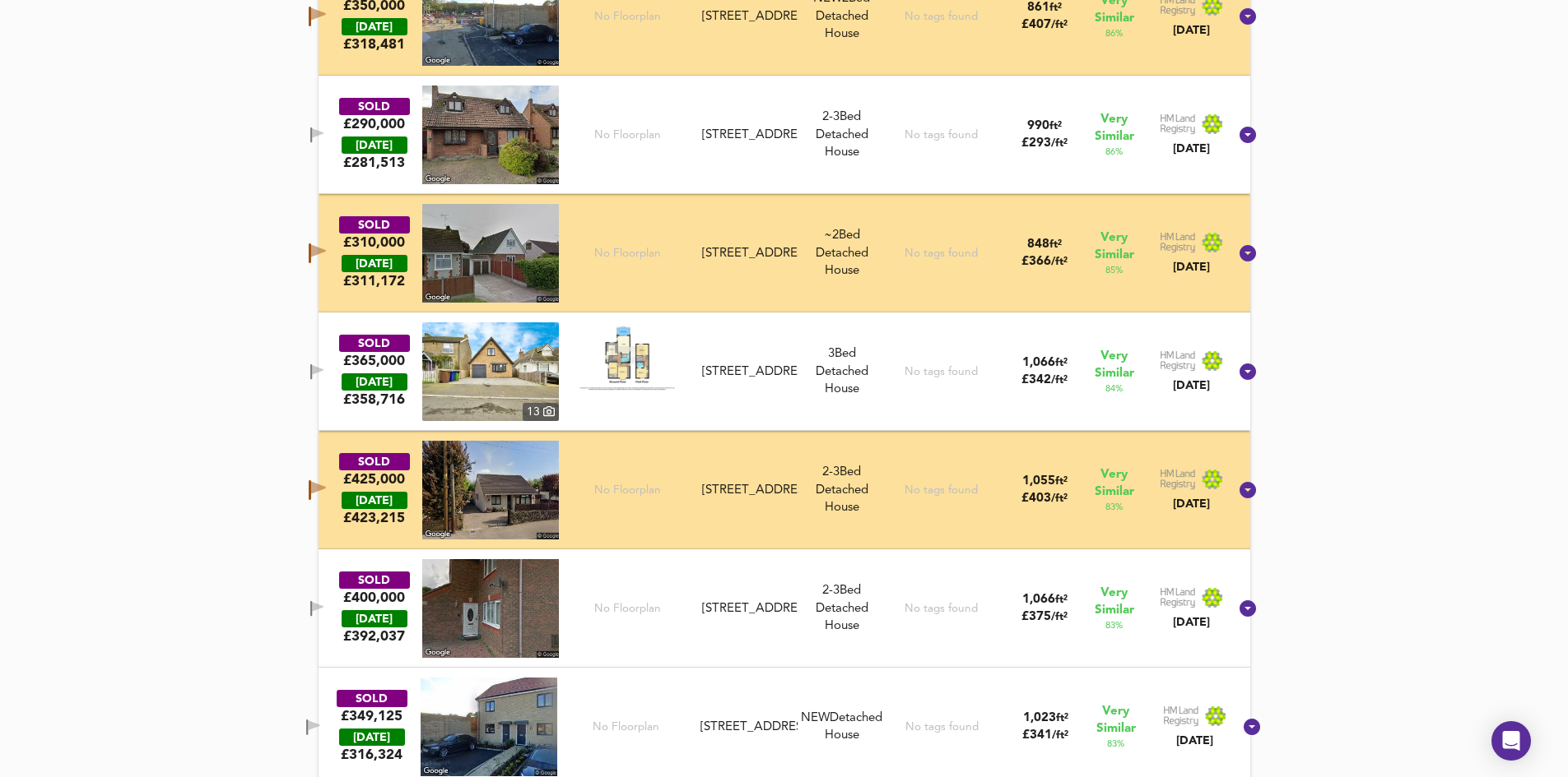
scroll to position [1130, 0]
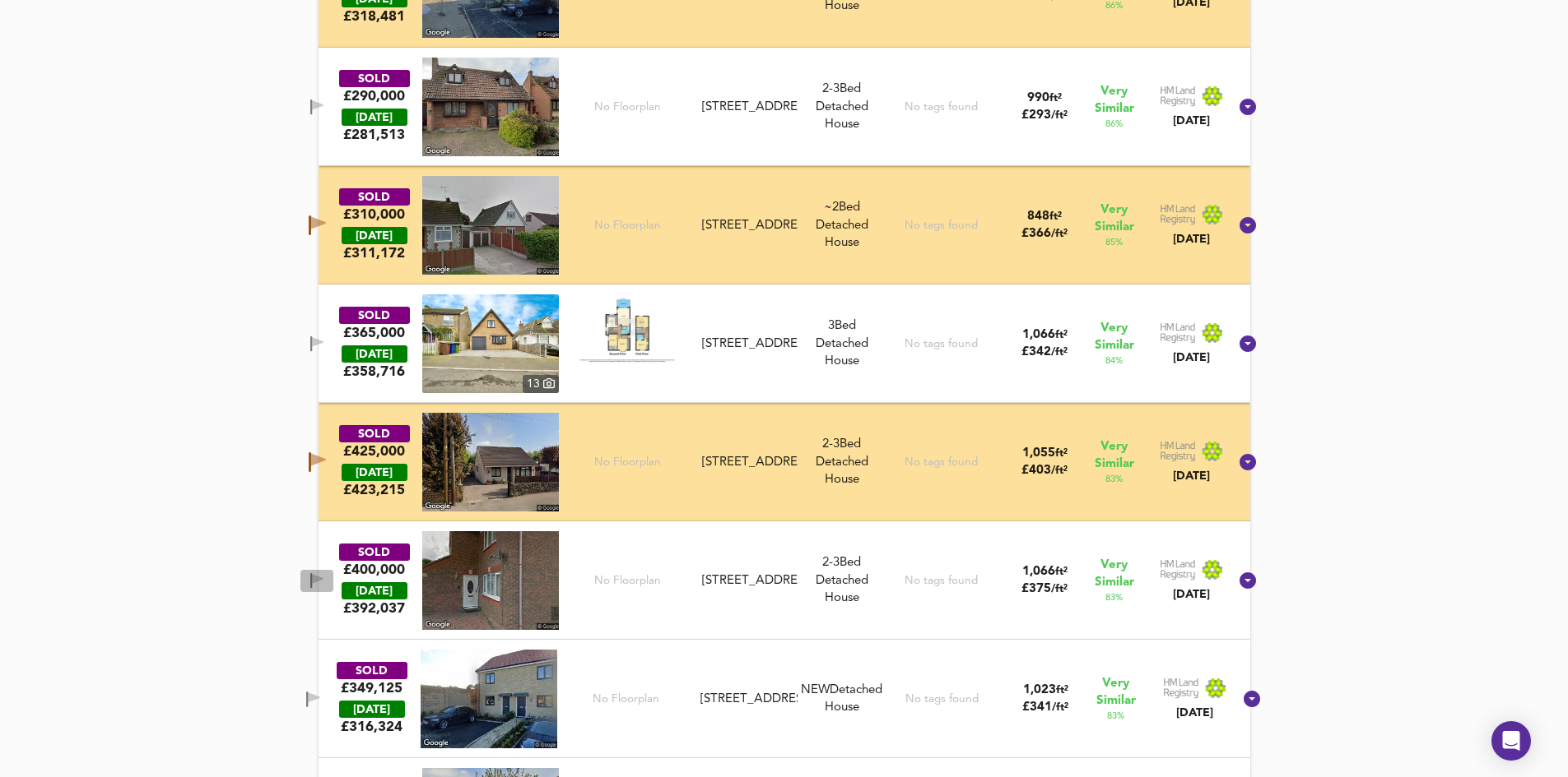
click at [325, 585] on icon "button" at bounding box center [317, 581] width 14 height 15
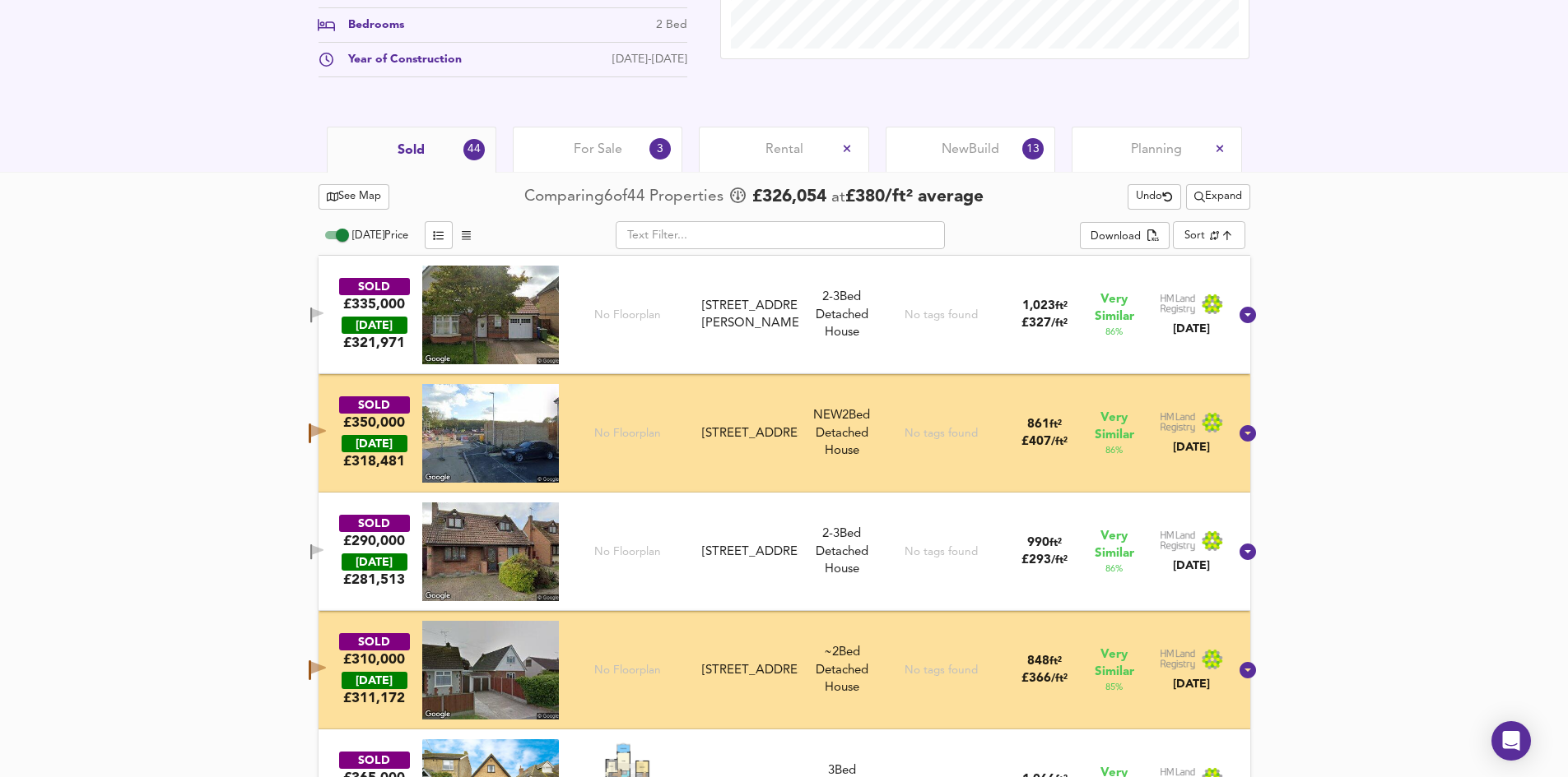
scroll to position [637, 0]
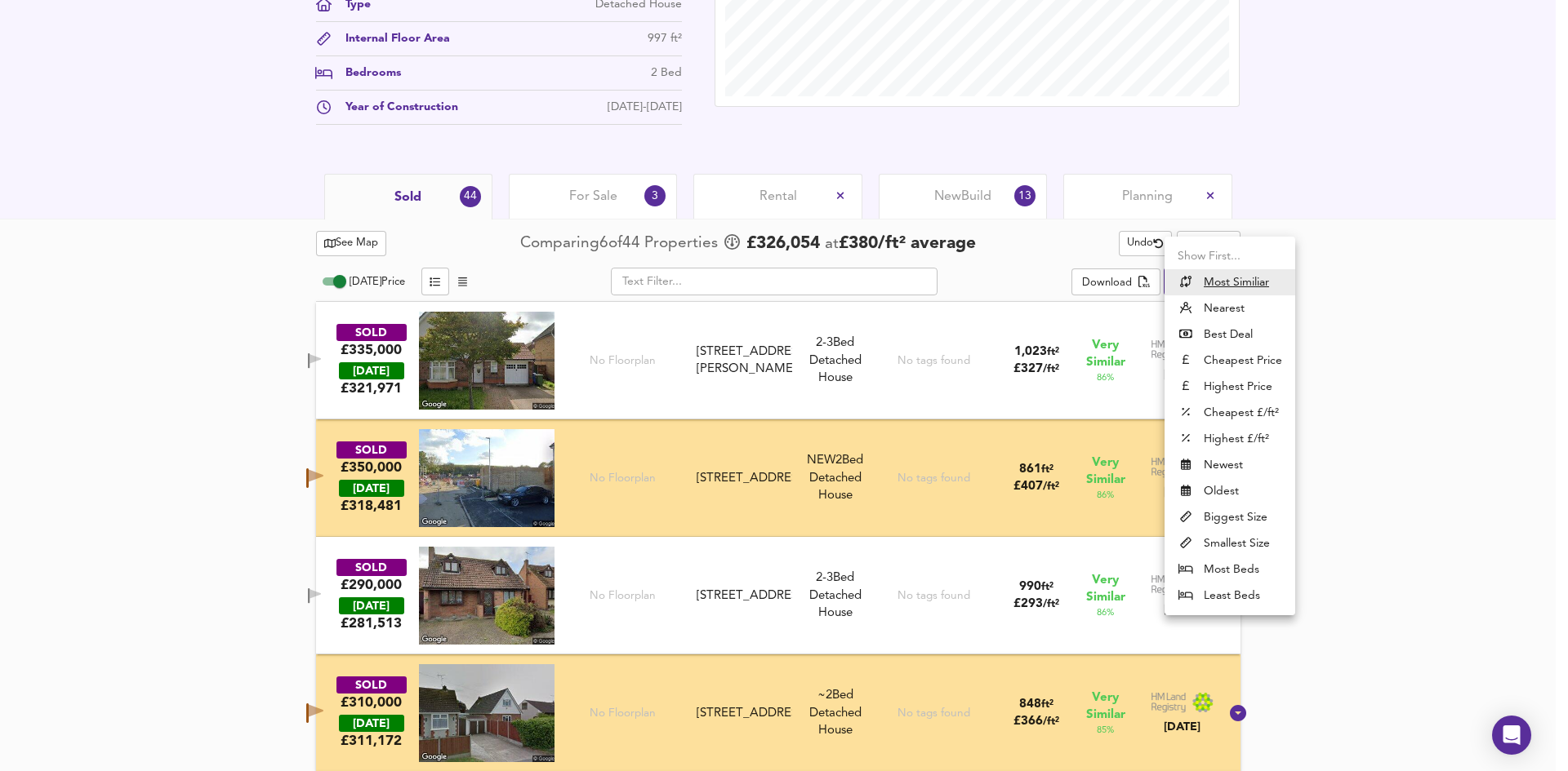
click at [1223, 440] on li "Highest £/ft²" at bounding box center [1230, 439] width 131 height 27
type input "highppsf"
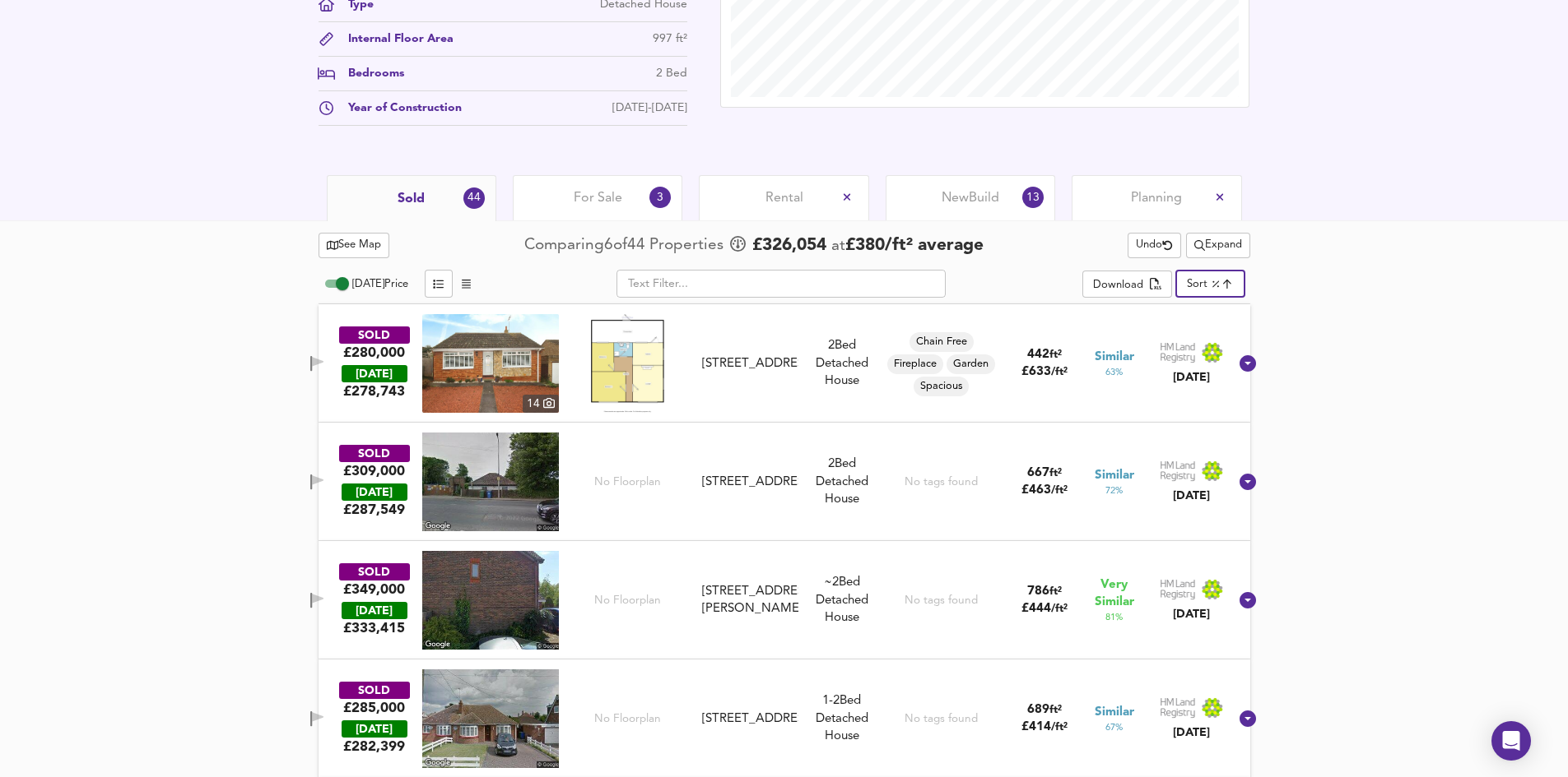
click at [324, 484] on icon "button" at bounding box center [318, 480] width 11 height 10
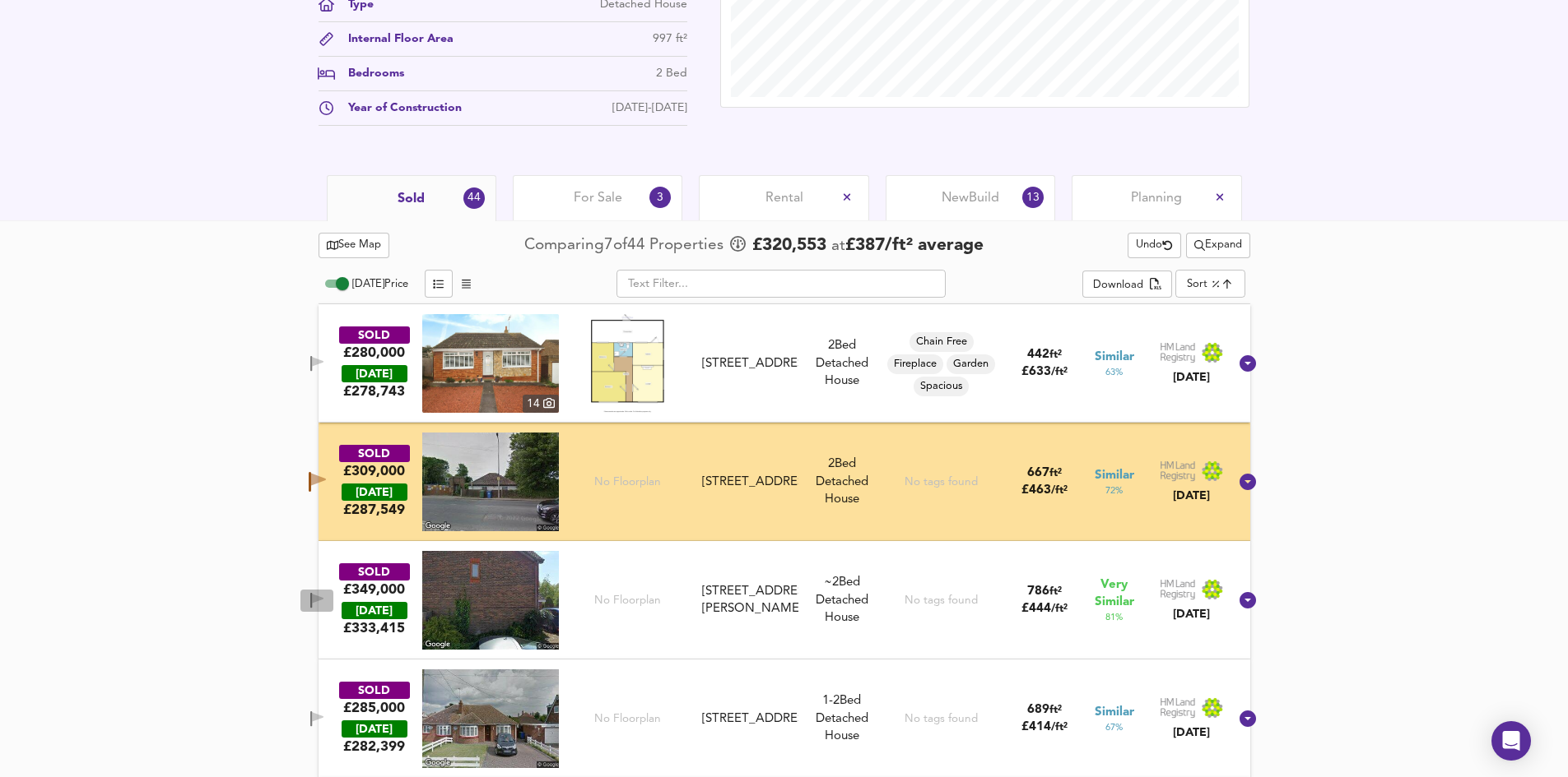
click at [325, 594] on icon "button" at bounding box center [317, 600] width 14 height 15
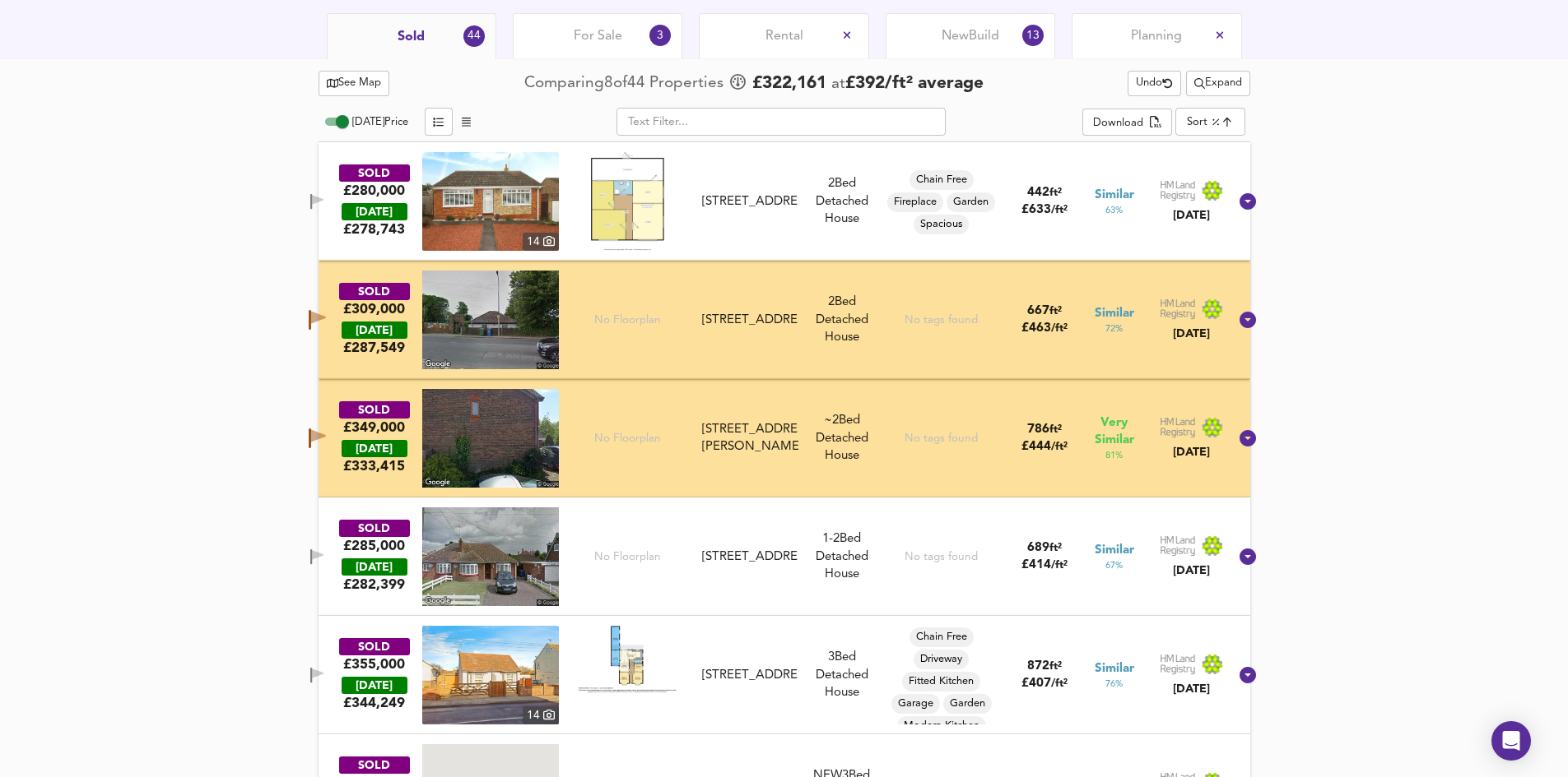
scroll to position [801, 0]
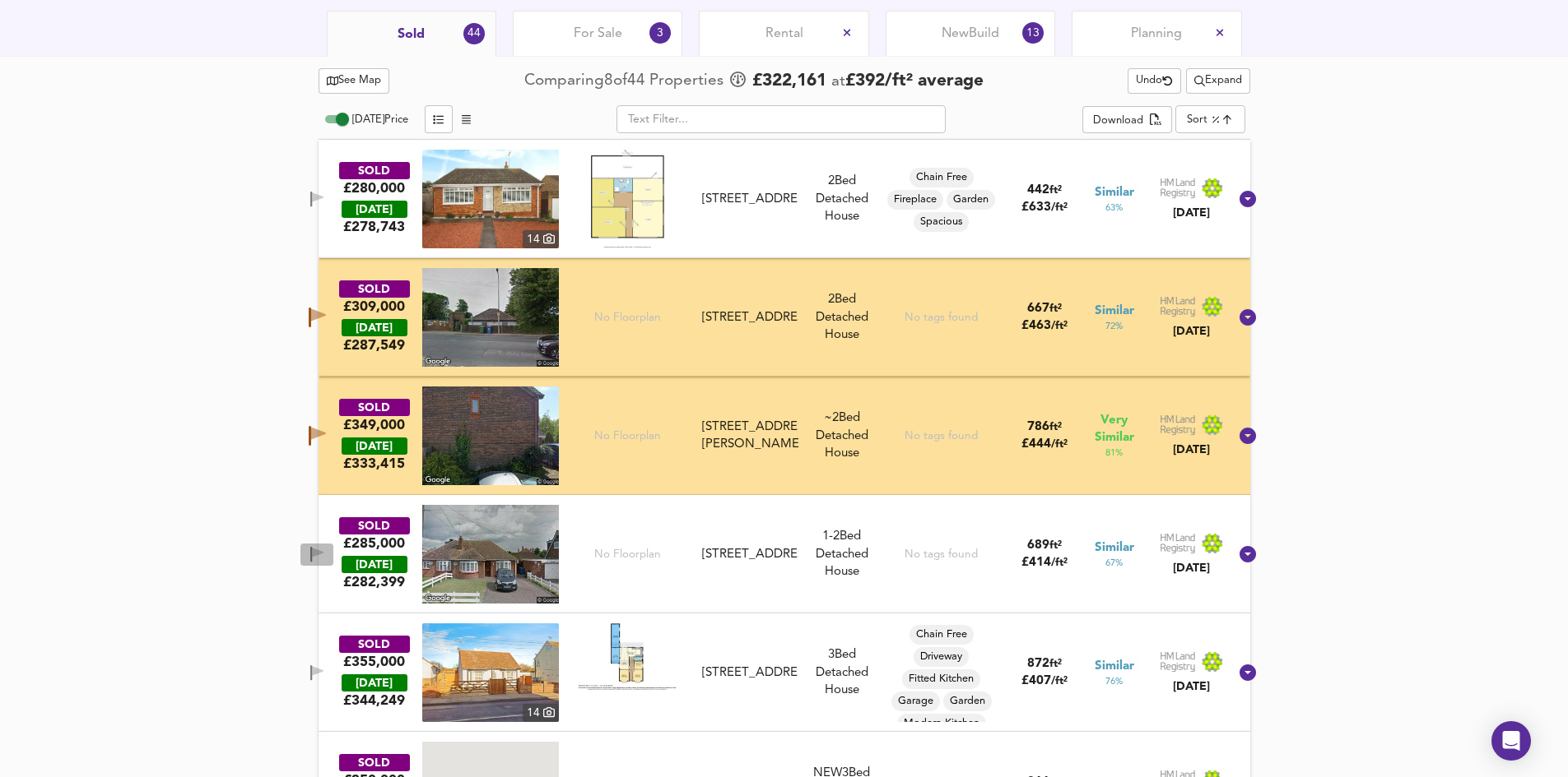
click at [325, 559] on icon "button" at bounding box center [317, 555] width 14 height 15
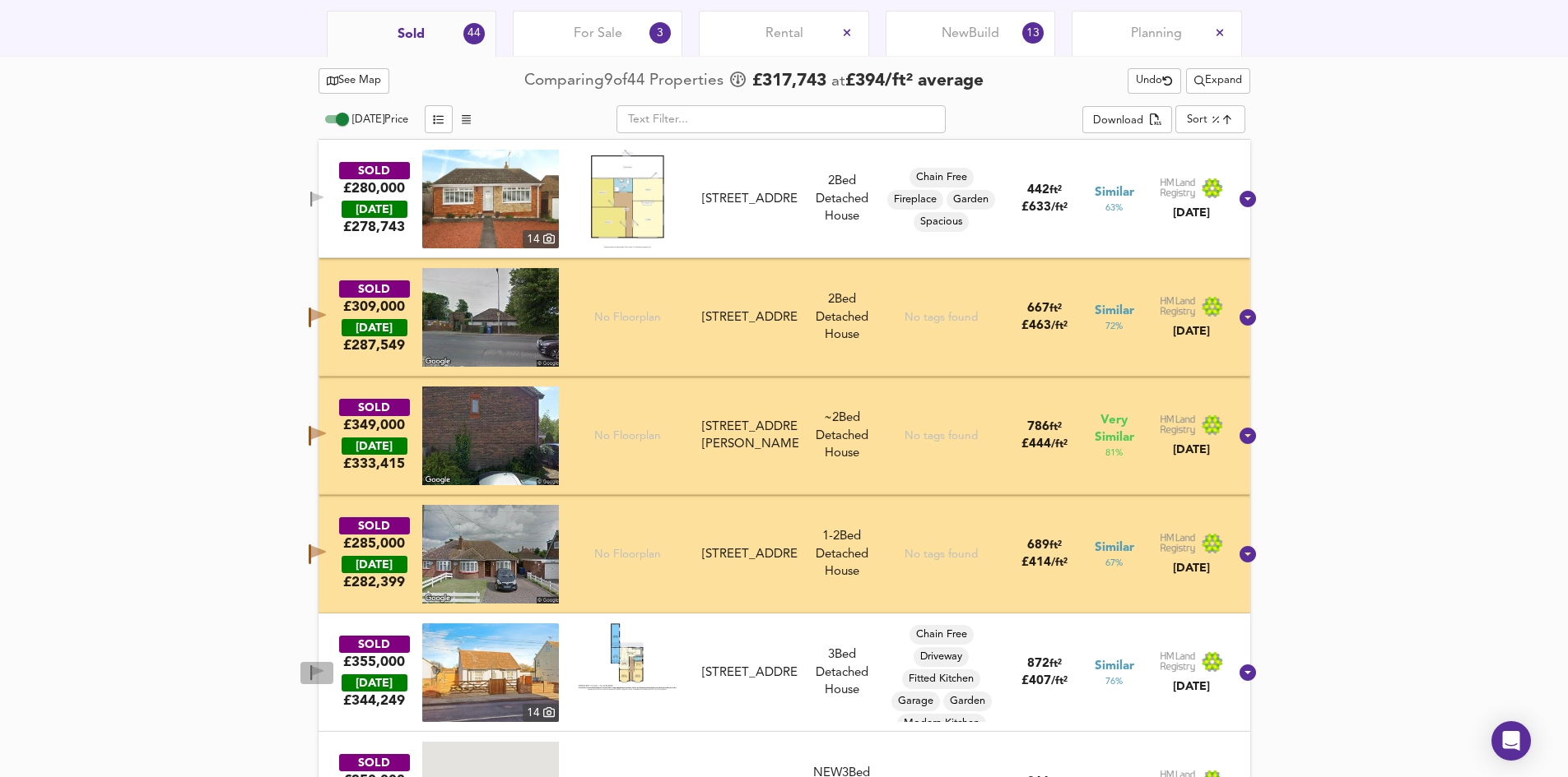
click at [324, 672] on icon "button" at bounding box center [318, 671] width 11 height 10
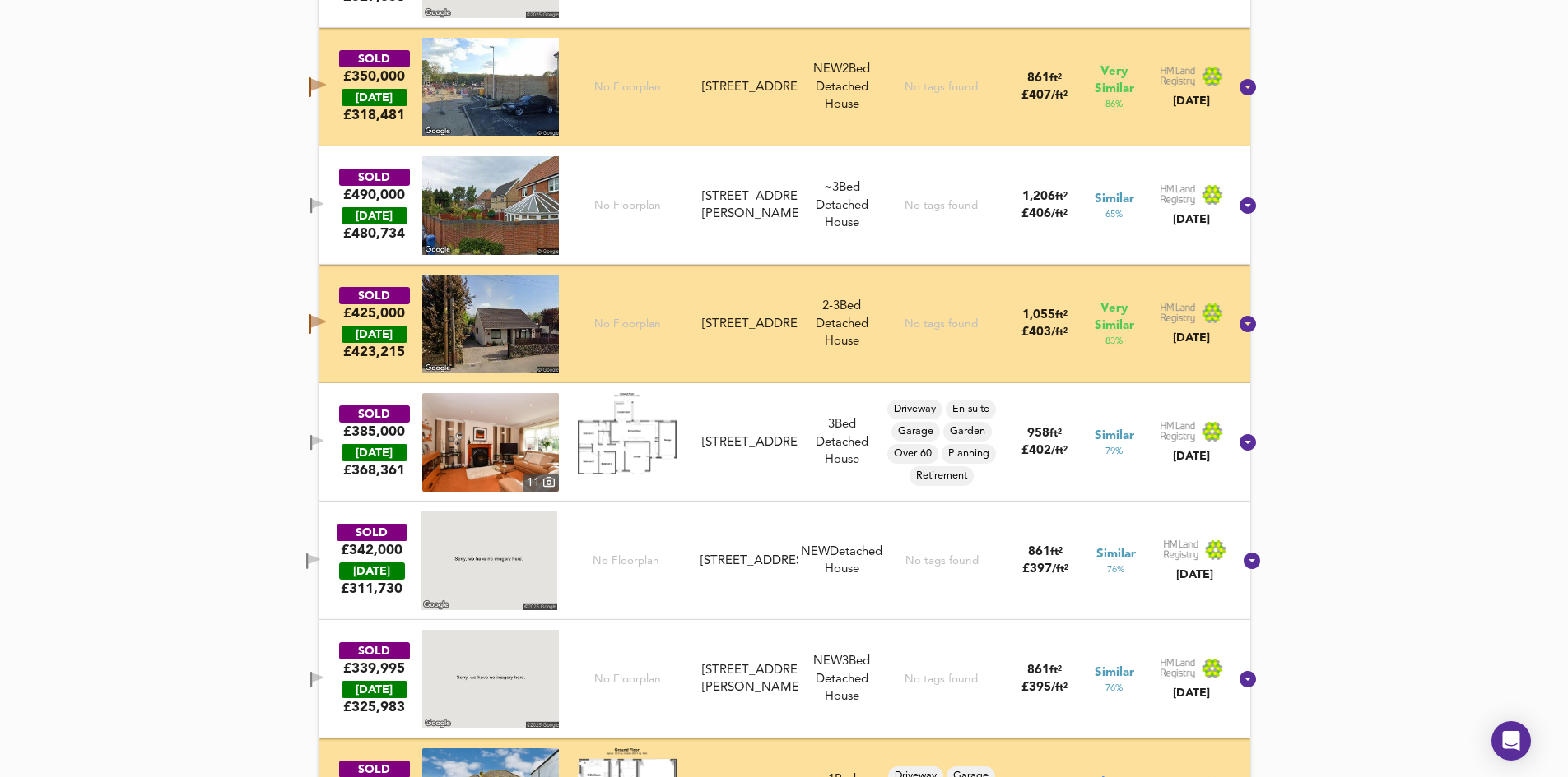
scroll to position [1377, 0]
